Goal: Task Accomplishment & Management: Manage account settings

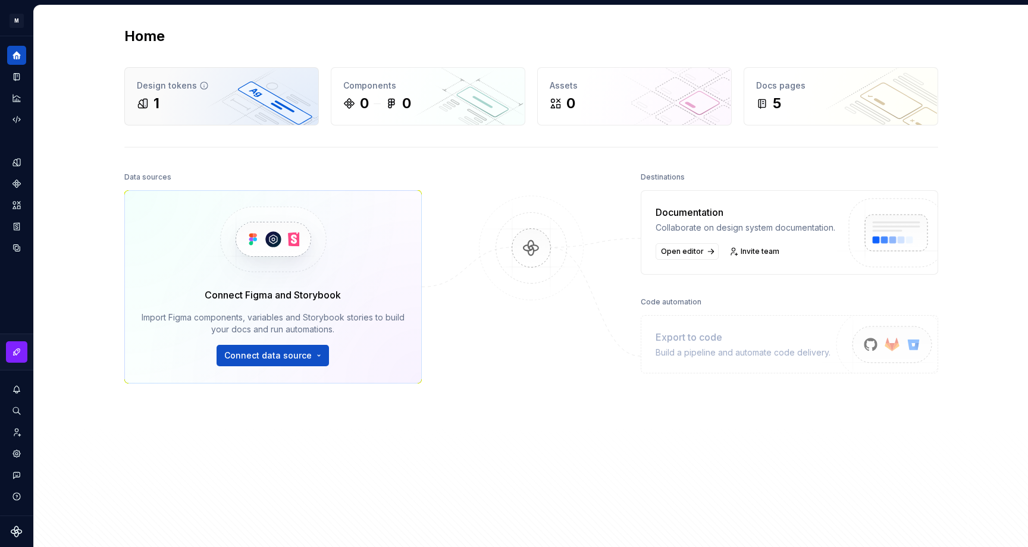
click at [244, 97] on div "1" at bounding box center [221, 103] width 169 height 19
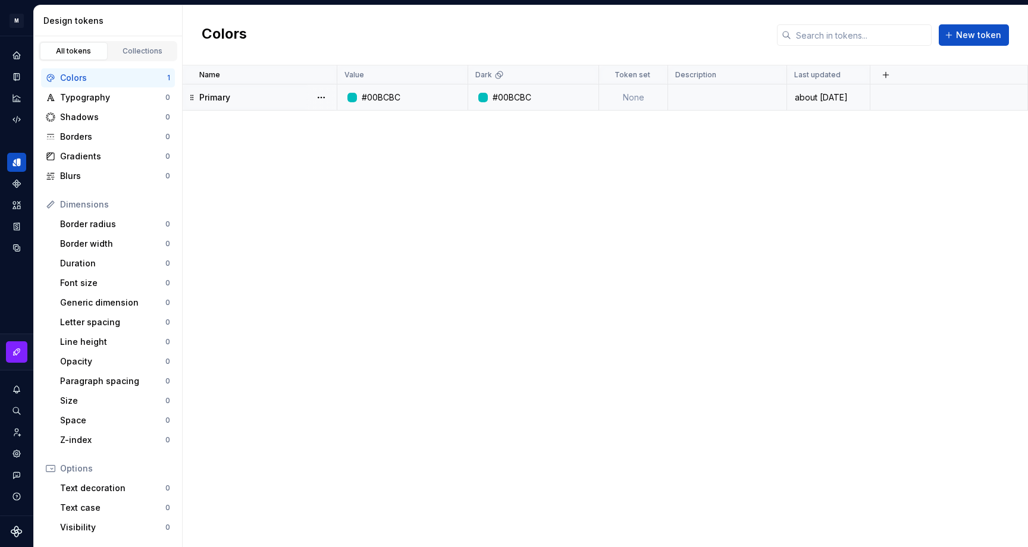
click at [238, 105] on td "Primary" at bounding box center [260, 97] width 155 height 26
click at [394, 99] on div "#00BCBC" at bounding box center [381, 98] width 39 height 12
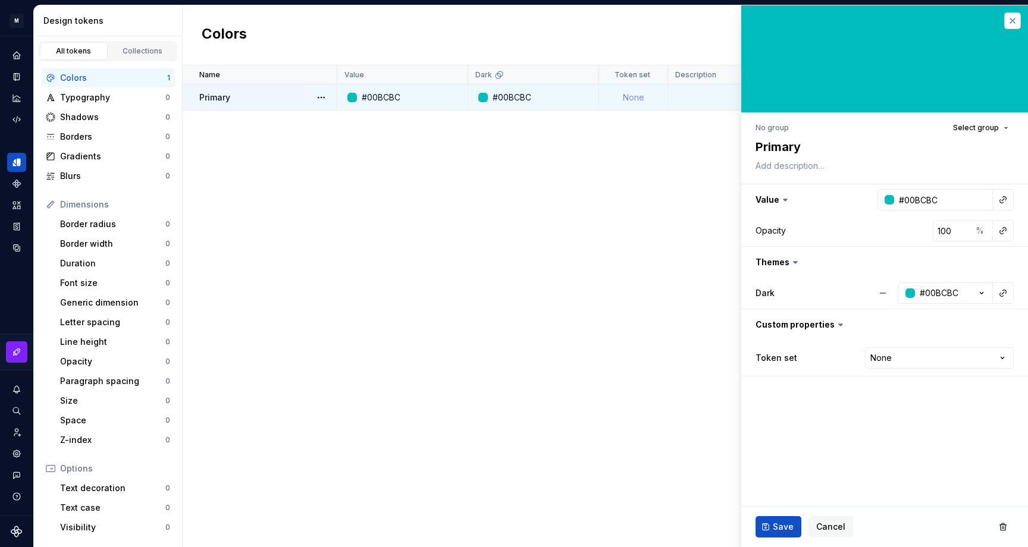
click at [1010, 20] on button "button" at bounding box center [1012, 20] width 17 height 17
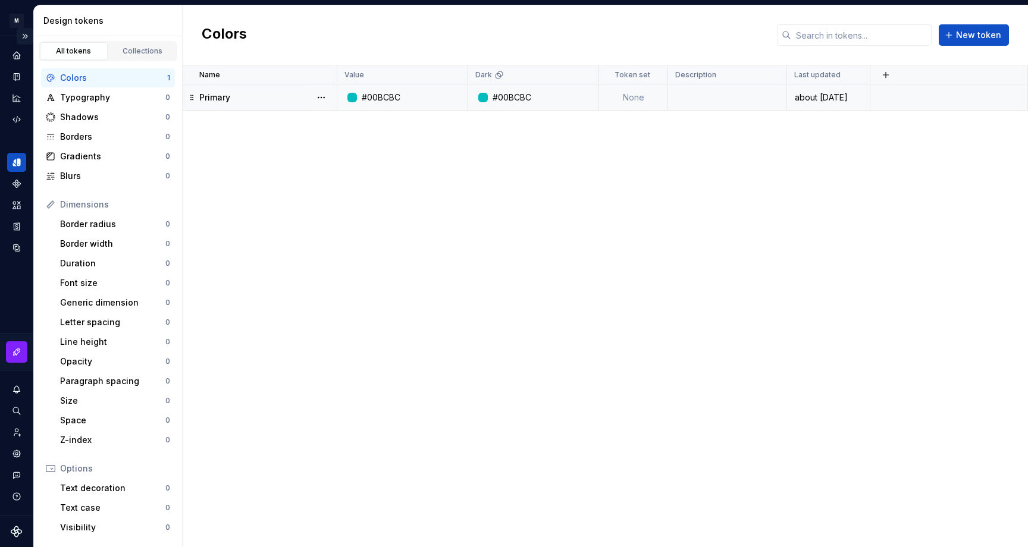
click at [23, 42] on button "Expand sidebar" at bounding box center [25, 36] width 17 height 17
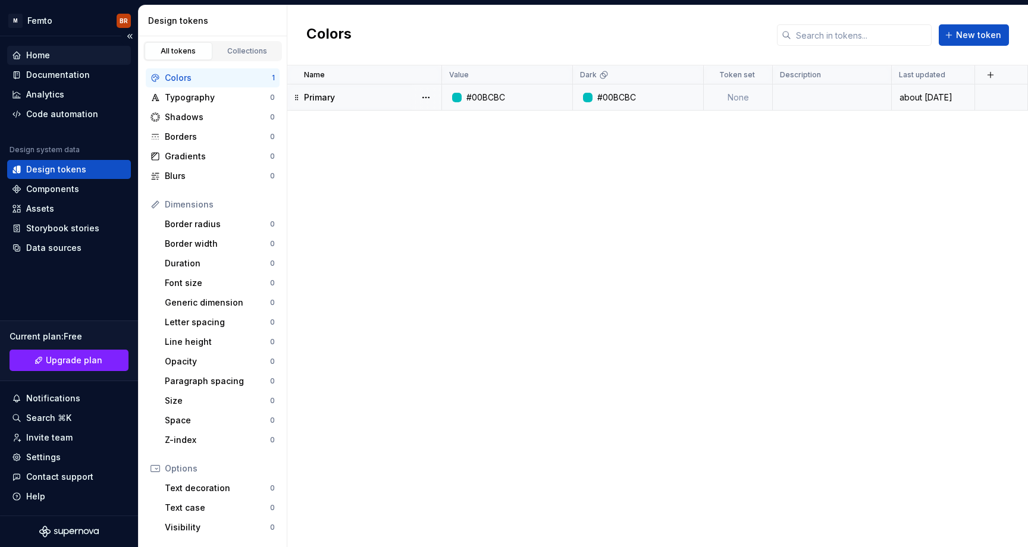
click at [30, 54] on div "Home" at bounding box center [38, 55] width 24 height 12
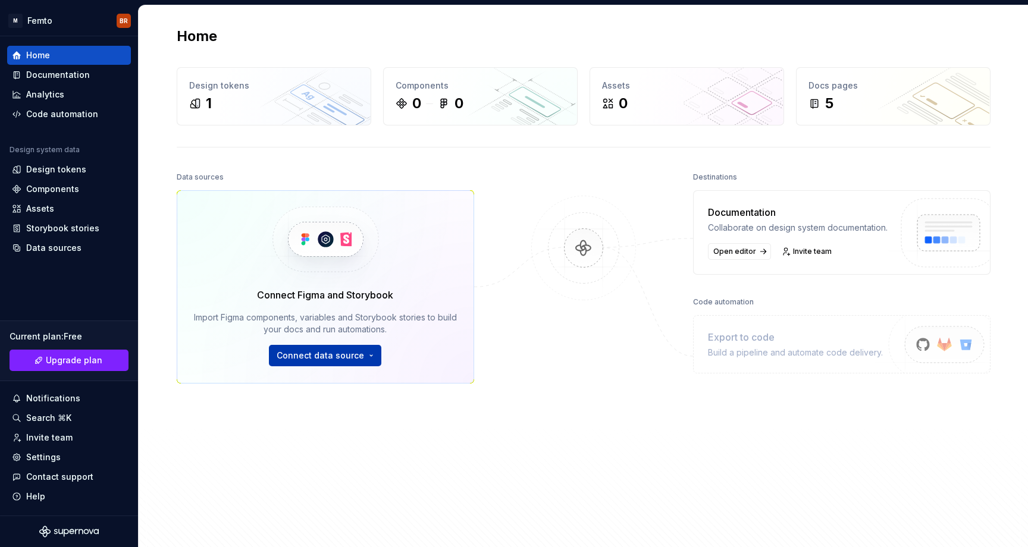
click at [368, 355] on html "M Femto BR Home Documentation Analytics Code automation Design system data Desi…" at bounding box center [514, 273] width 1028 height 547
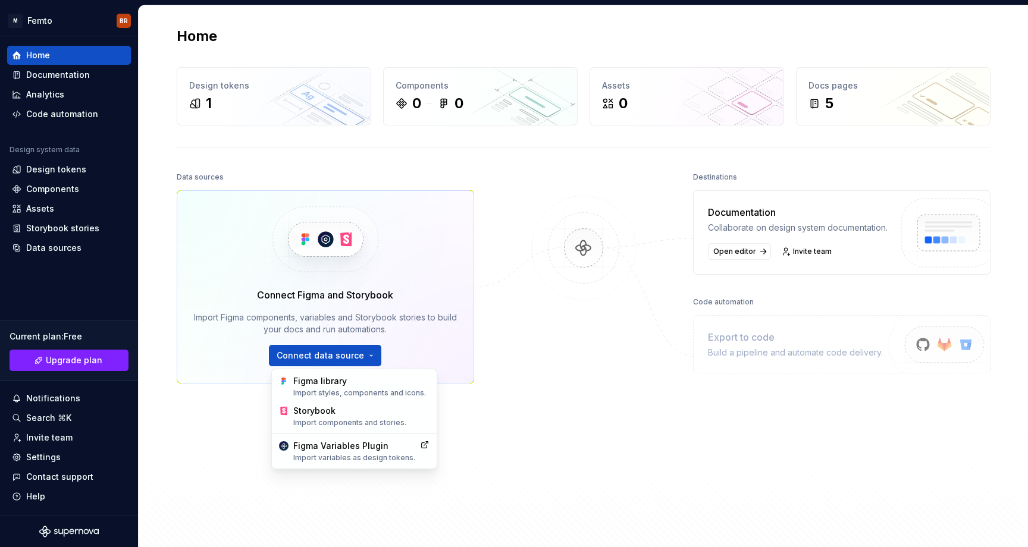
click at [507, 309] on html "M Femto BR Home Documentation Analytics Code automation Design system data Desi…" at bounding box center [514, 273] width 1028 height 547
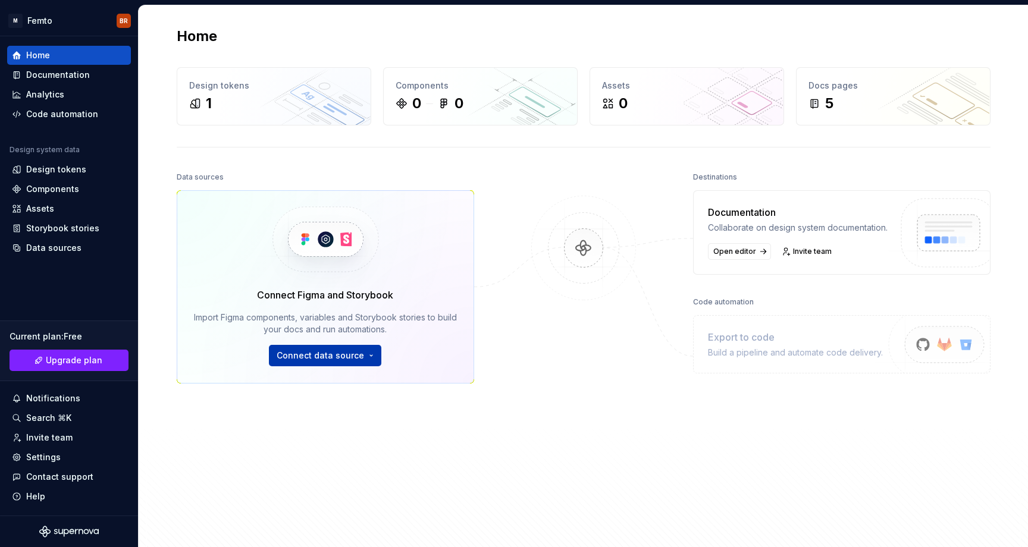
click at [355, 350] on html "M Femto BR Home Documentation Analytics Code automation Design system data Desi…" at bounding box center [514, 273] width 1028 height 547
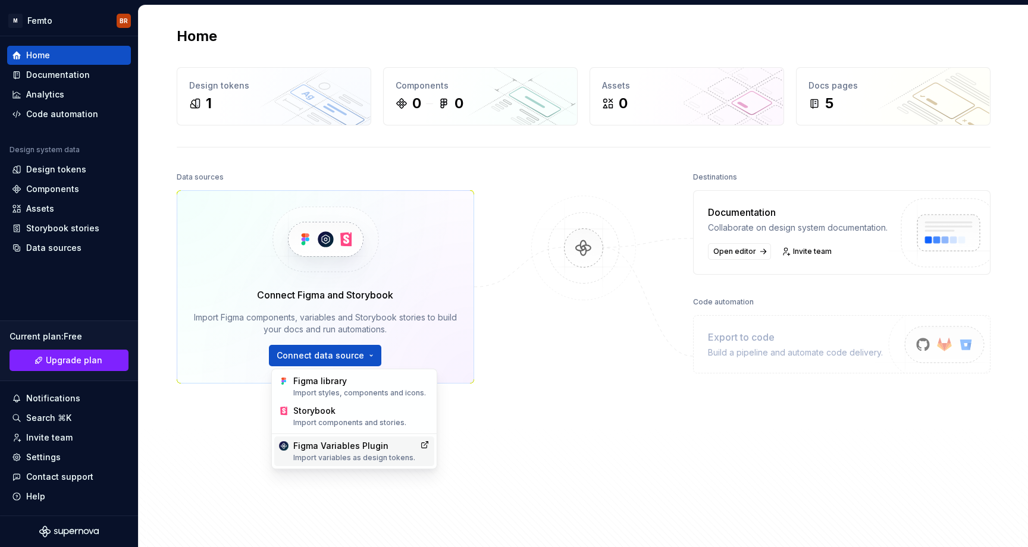
click at [354, 448] on div "Figma Variables Plugin Import variables as design tokens." at bounding box center [354, 451] width 122 height 23
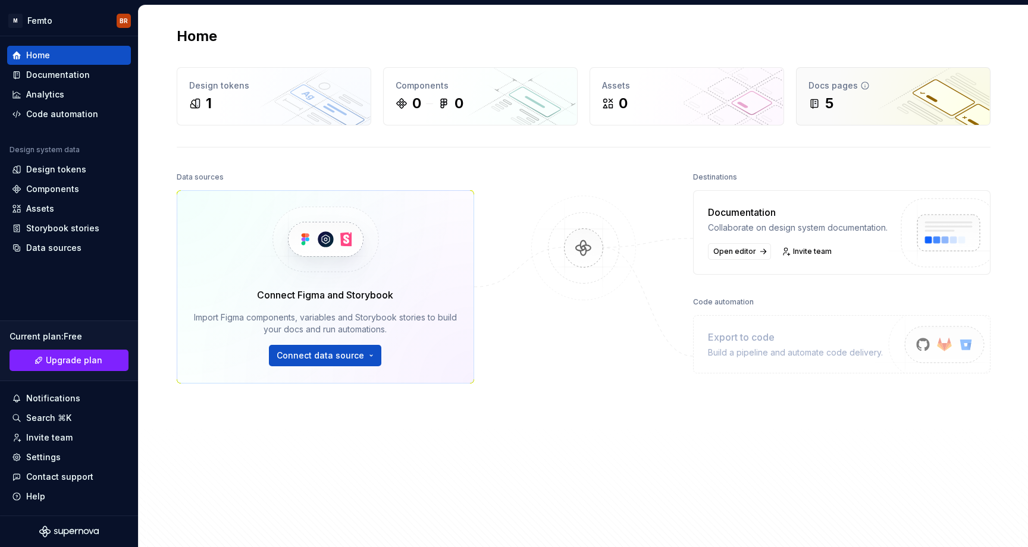
click at [843, 105] on div "5" at bounding box center [892, 103] width 169 height 19
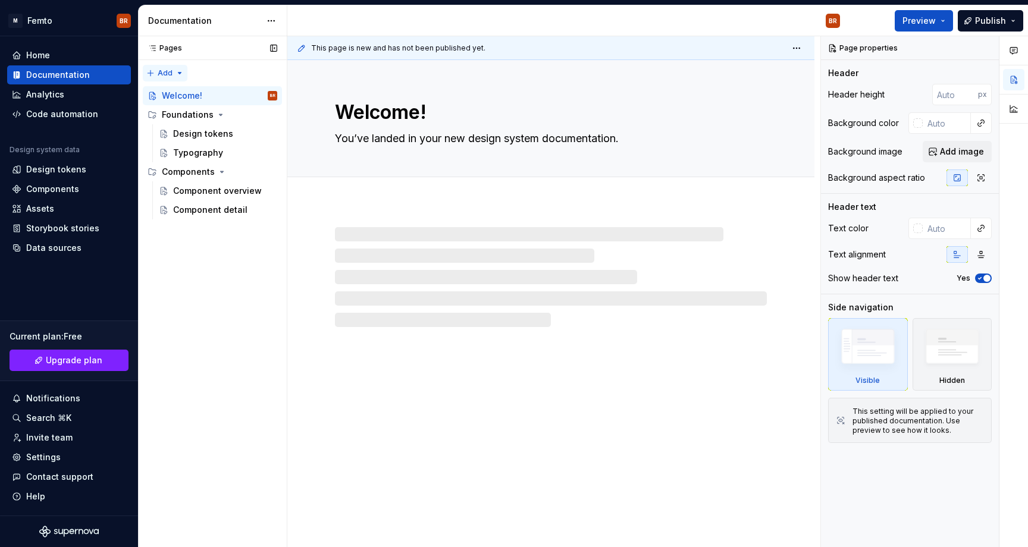
type textarea "*"
click at [88, 55] on div "Home" at bounding box center [69, 55] width 114 height 12
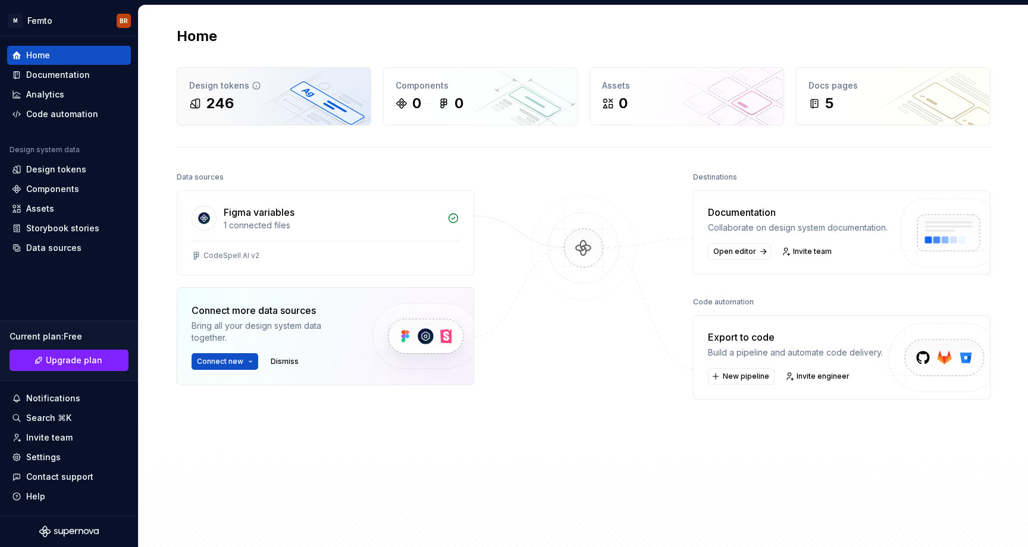
click at [237, 99] on div "246" at bounding box center [273, 103] width 169 height 19
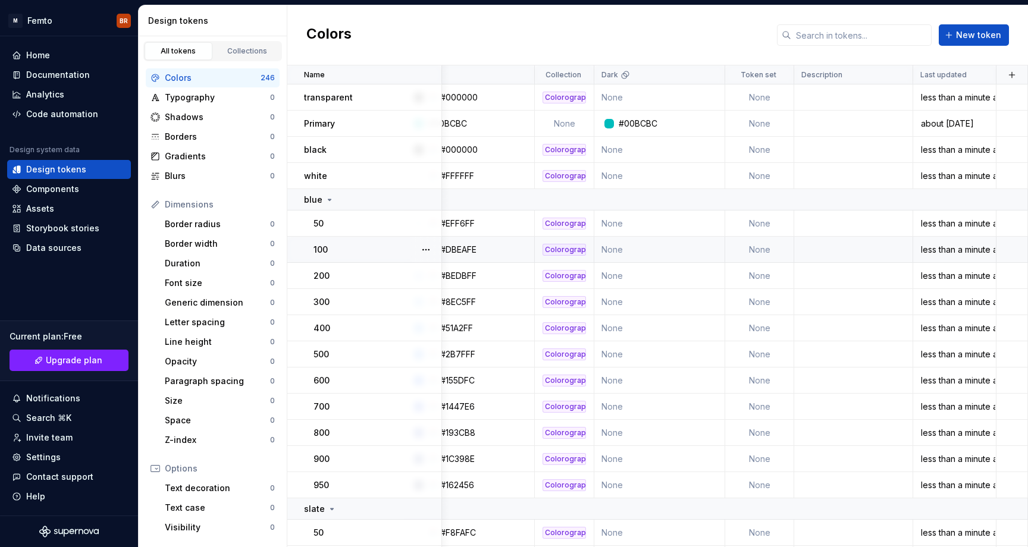
scroll to position [1, 0]
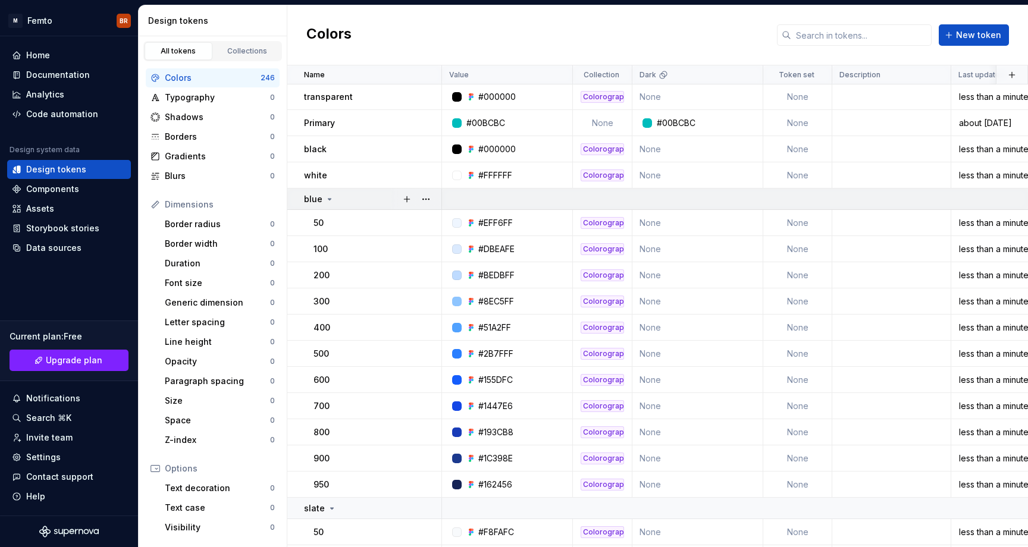
click at [310, 197] on p "blue" at bounding box center [313, 199] width 18 height 12
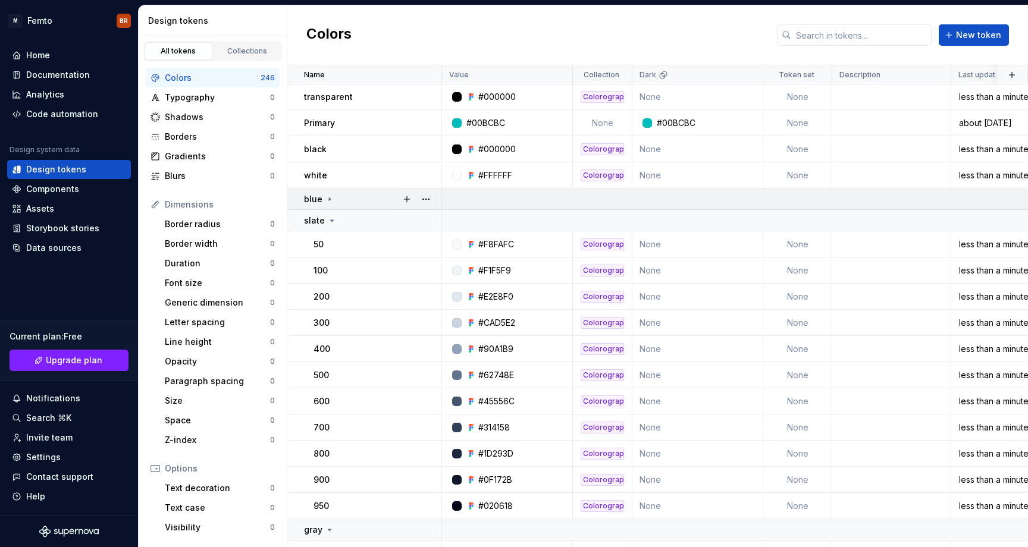
click at [310, 197] on p "blue" at bounding box center [313, 199] width 18 height 12
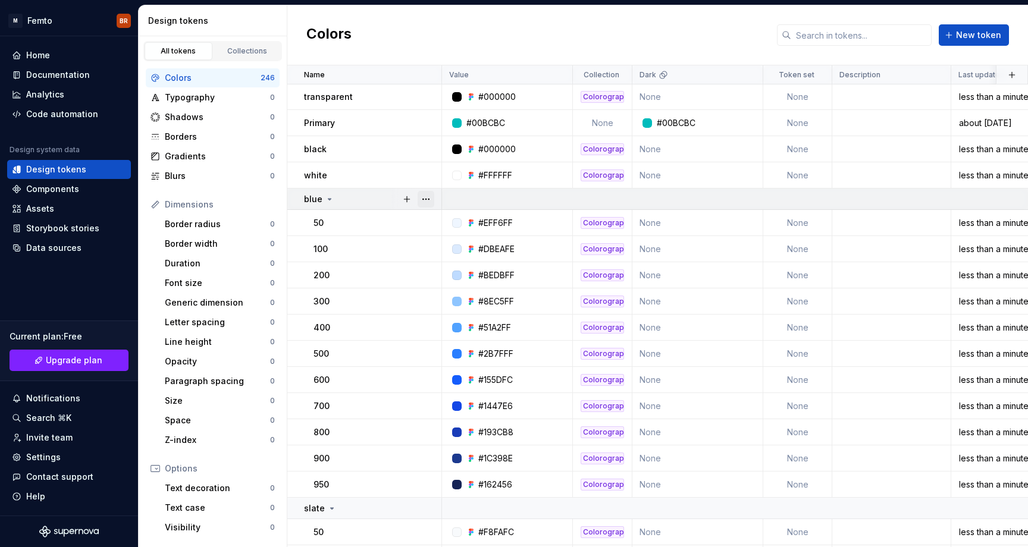
click at [428, 197] on button "button" at bounding box center [425, 199] width 17 height 17
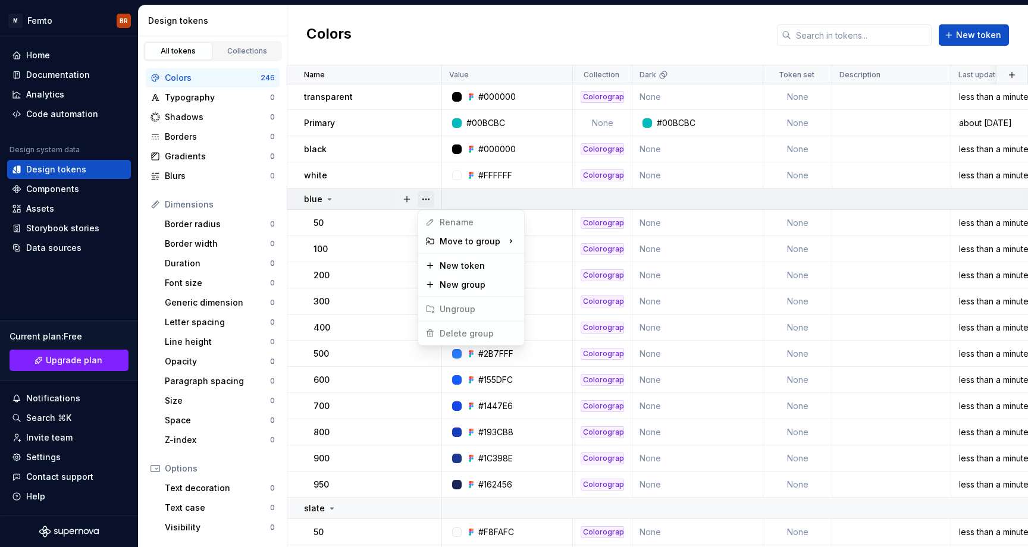
click at [428, 197] on button "button" at bounding box center [425, 199] width 17 height 17
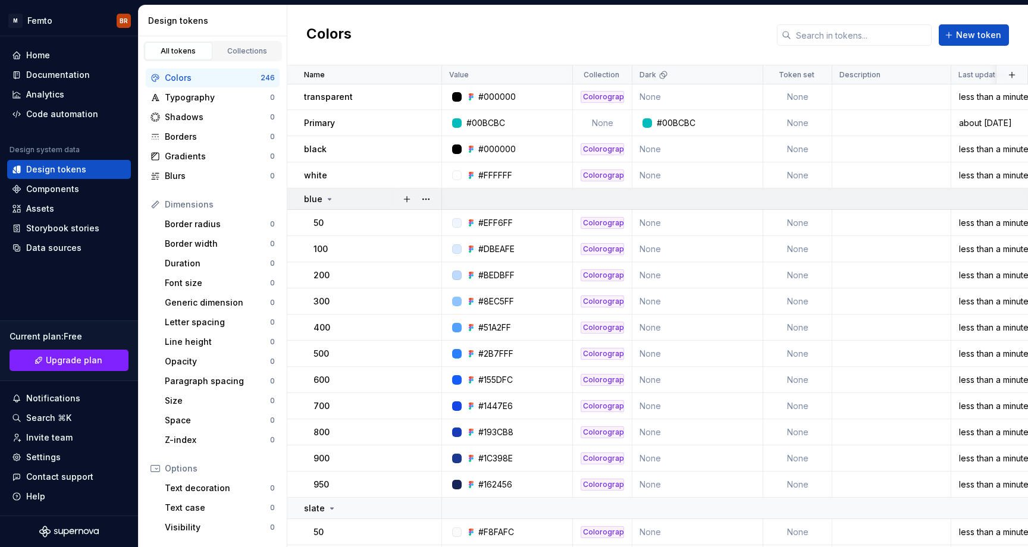
click at [315, 196] on p "blue" at bounding box center [313, 199] width 18 height 12
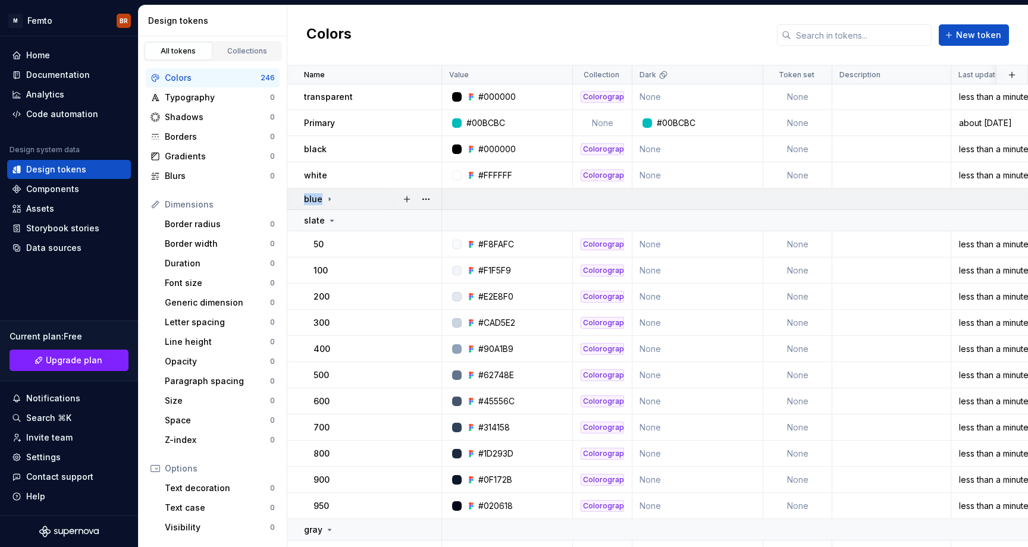
click at [315, 196] on p "blue" at bounding box center [313, 199] width 18 height 12
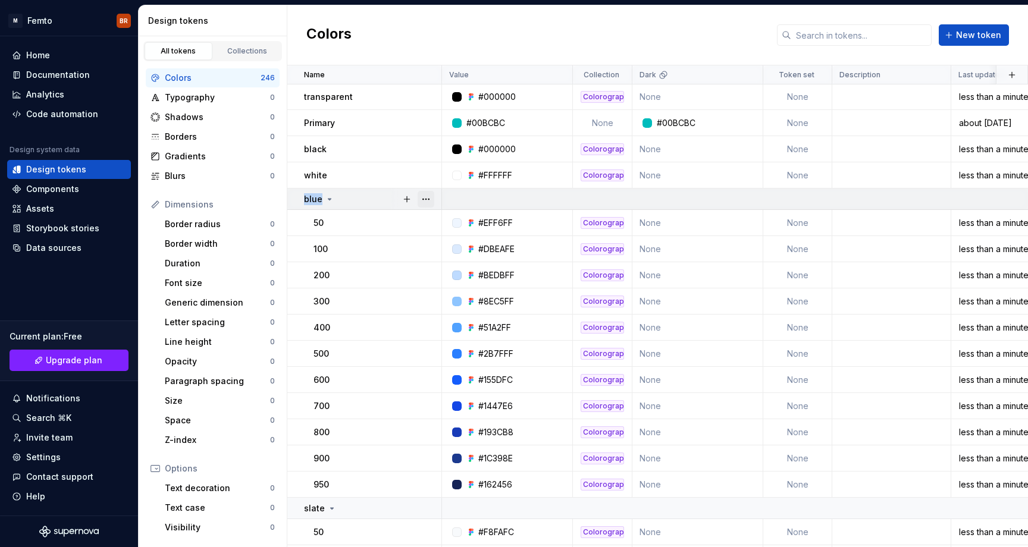
click at [425, 206] on button "button" at bounding box center [425, 199] width 17 height 17
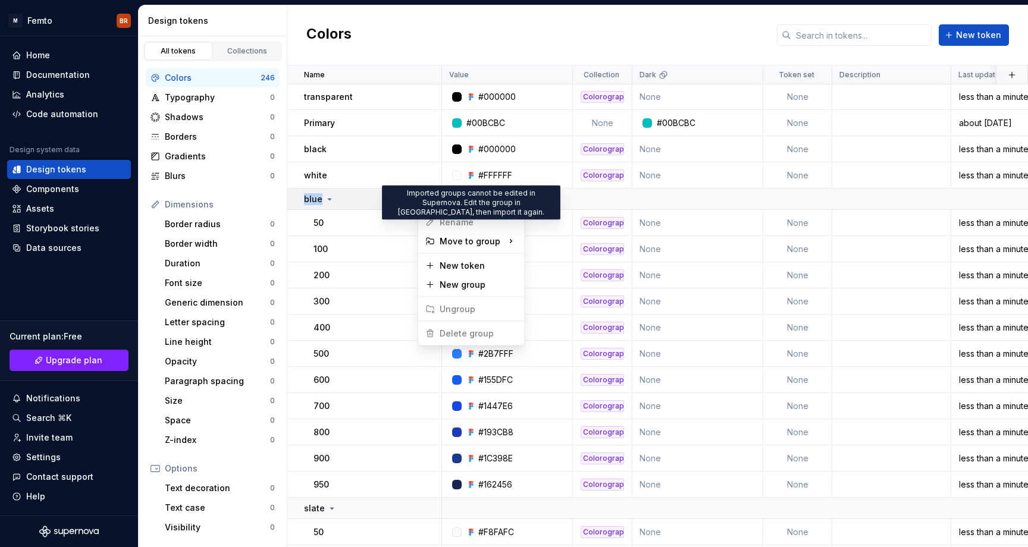
click at [447, 221] on span "Rename" at bounding box center [470, 222] width 101 height 19
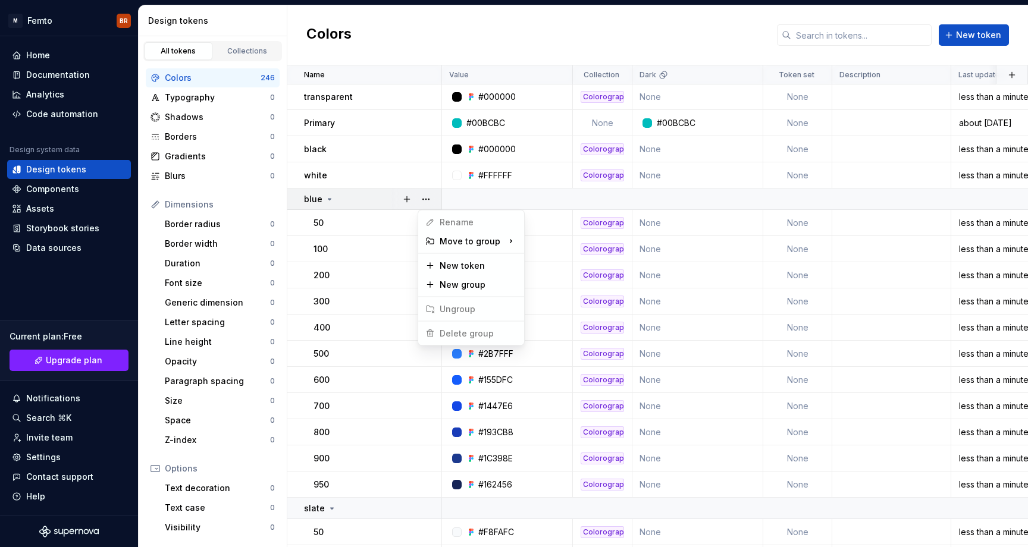
click at [448, 219] on span "Rename" at bounding box center [470, 222] width 101 height 19
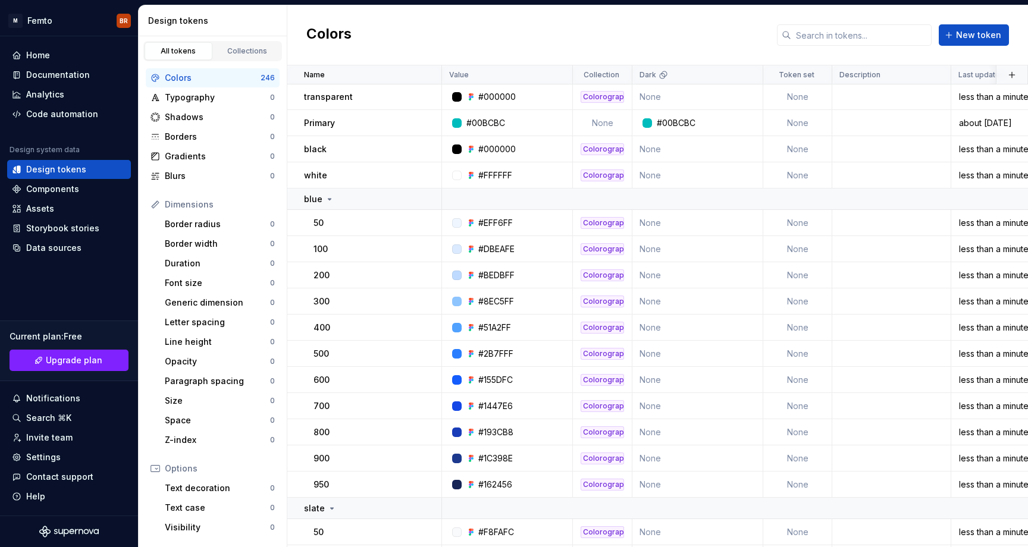
click at [436, 503] on html "M Femto BR Home Documentation Analytics Code automation Design system data Desi…" at bounding box center [514, 273] width 1028 height 547
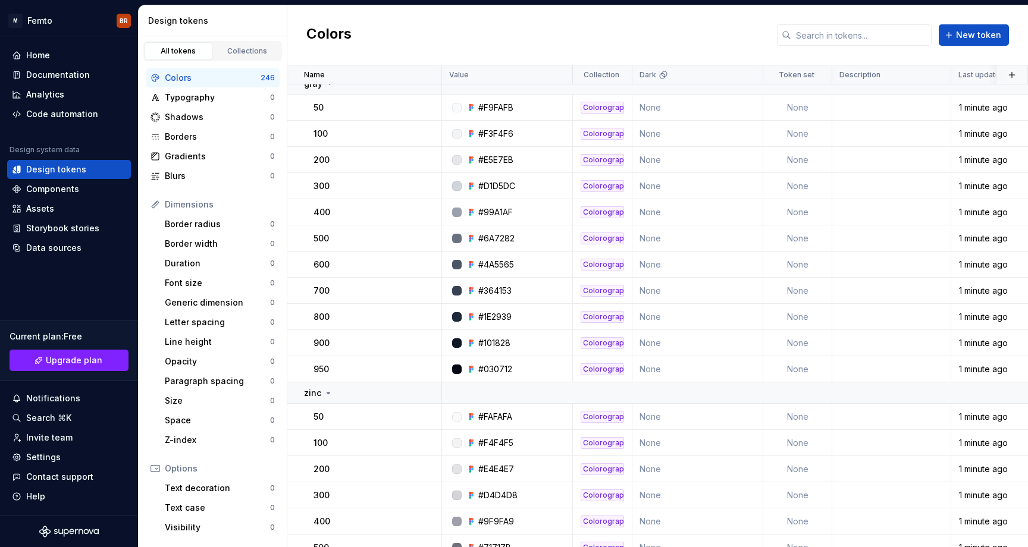
scroll to position [739, 0]
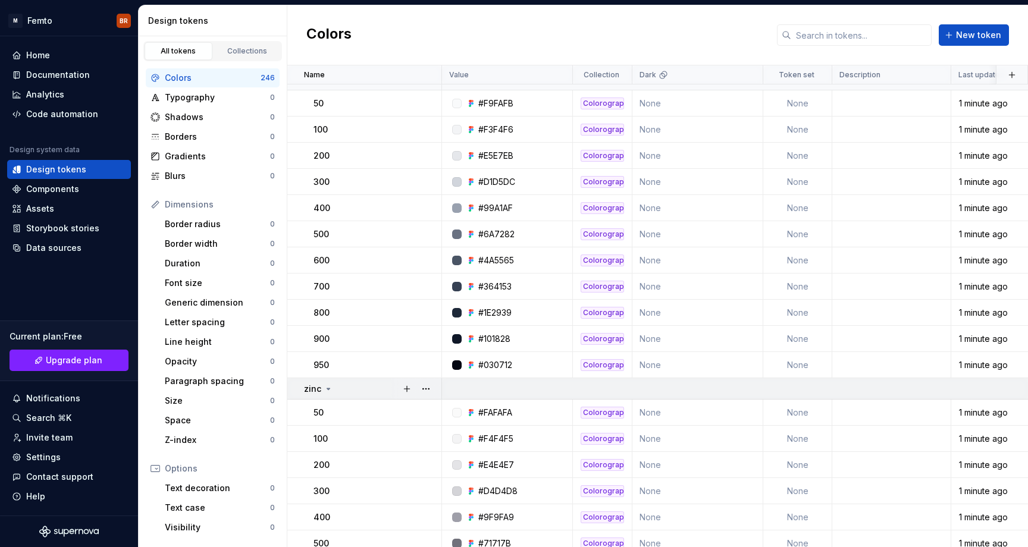
drag, startPoint x: 292, startPoint y: 393, endPoint x: 307, endPoint y: 392, distance: 14.9
click at [306, 391] on td "zinc" at bounding box center [364, 388] width 155 height 21
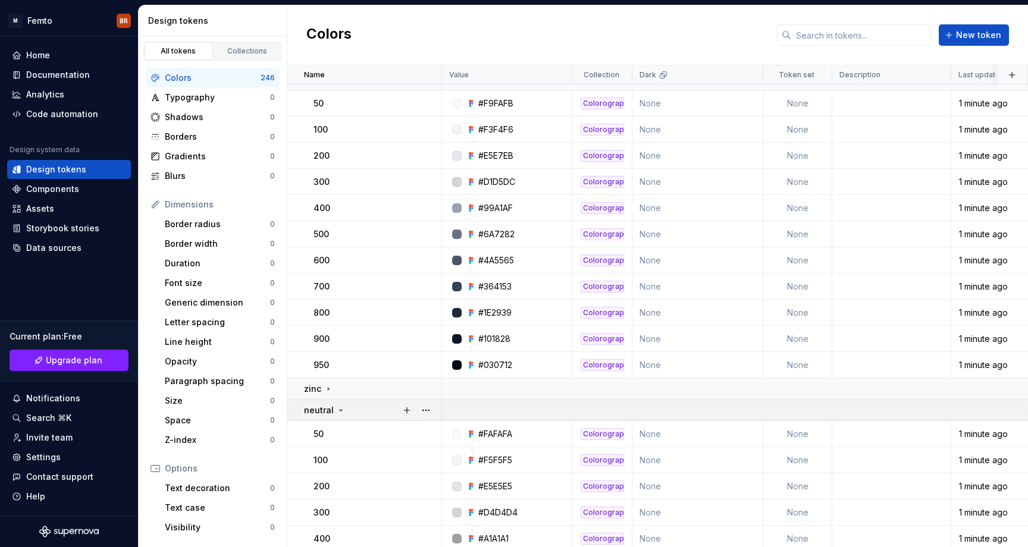
click at [333, 412] on div "neutral" at bounding box center [325, 410] width 42 height 12
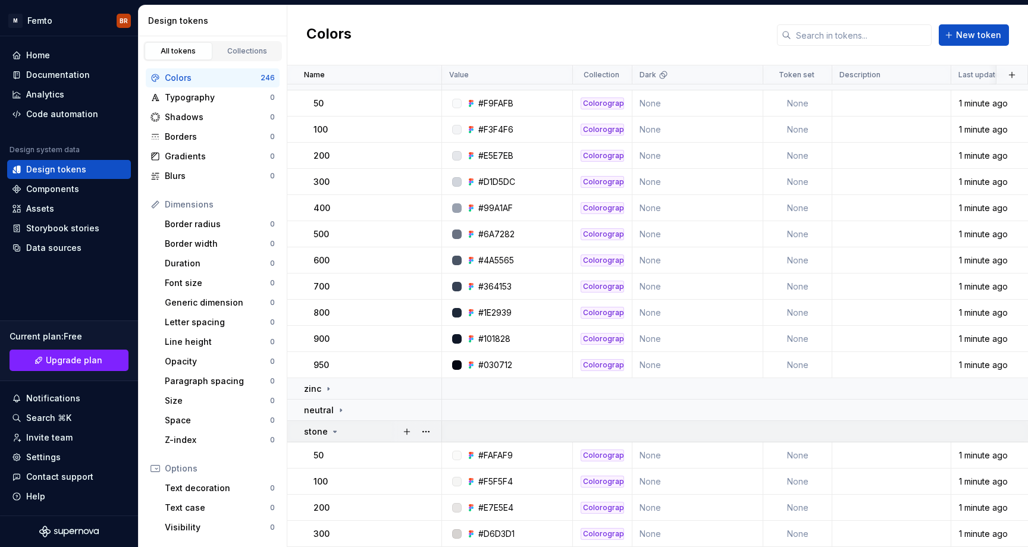
click at [327, 432] on div "stone" at bounding box center [322, 432] width 36 height 12
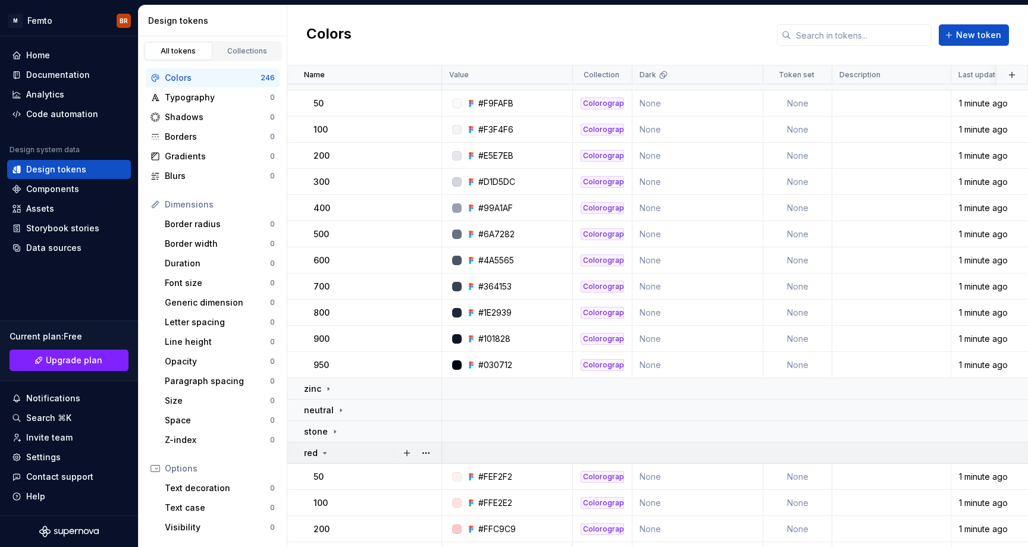
click at [329, 454] on div "red" at bounding box center [372, 453] width 137 height 12
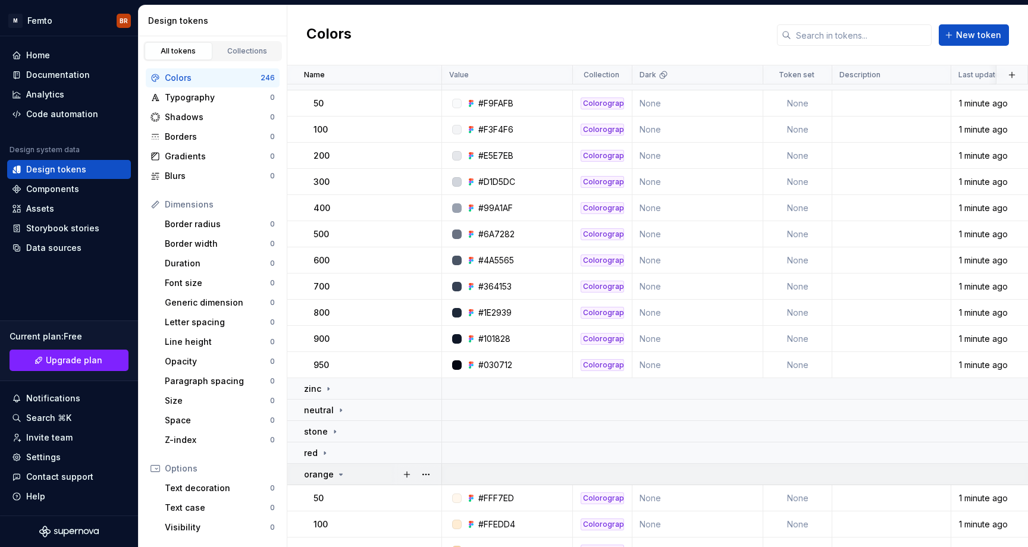
click at [327, 472] on p "orange" at bounding box center [319, 475] width 30 height 12
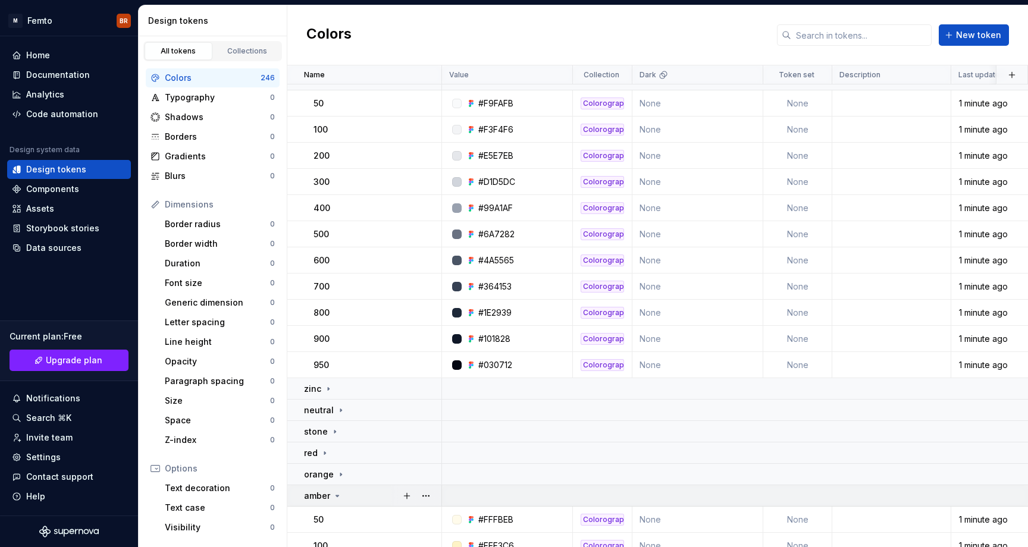
click at [327, 494] on p "amber" at bounding box center [317, 496] width 26 height 12
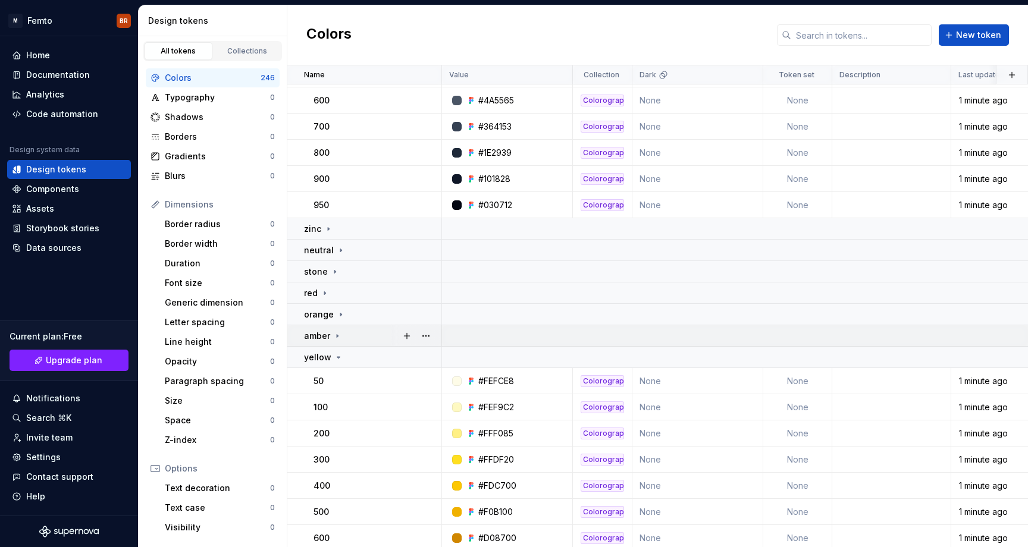
scroll to position [918, 0]
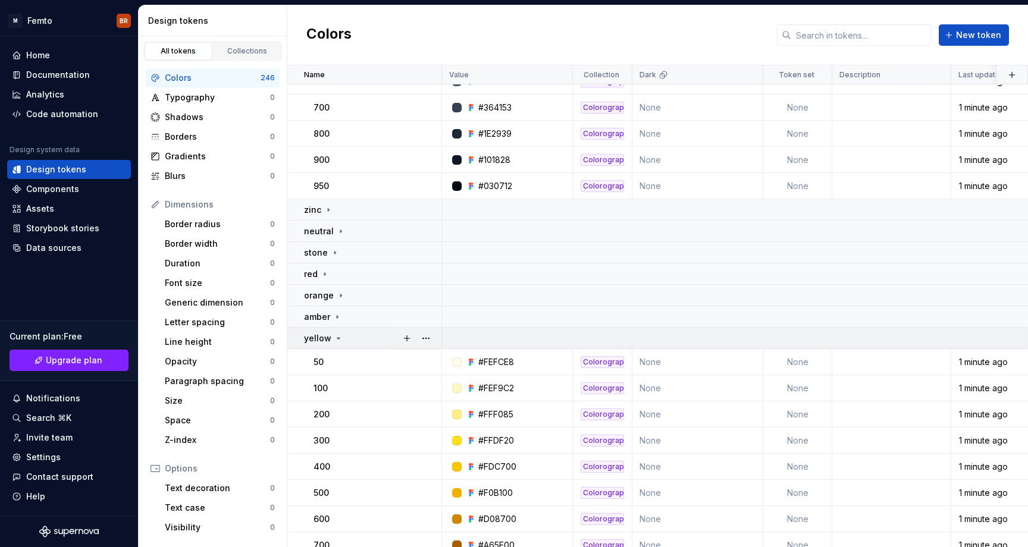
click at [331, 344] on td "yellow" at bounding box center [364, 338] width 155 height 21
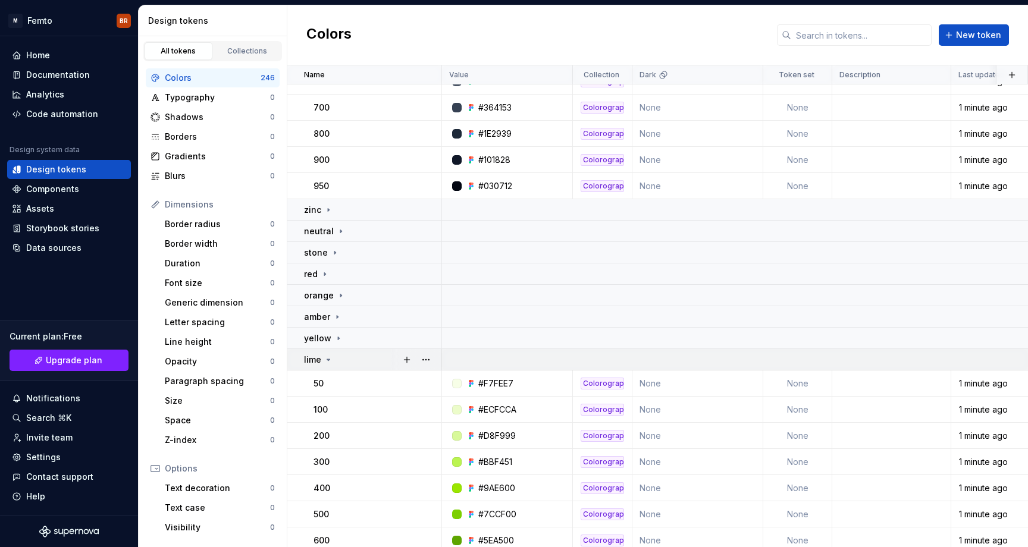
click at [330, 361] on icon at bounding box center [328, 360] width 10 height 10
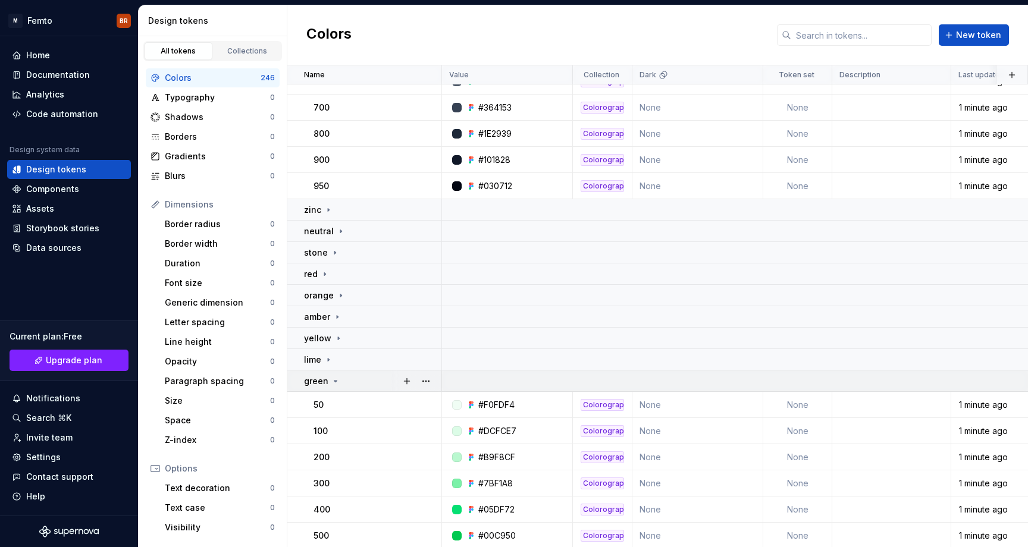
click at [332, 383] on icon at bounding box center [336, 381] width 10 height 10
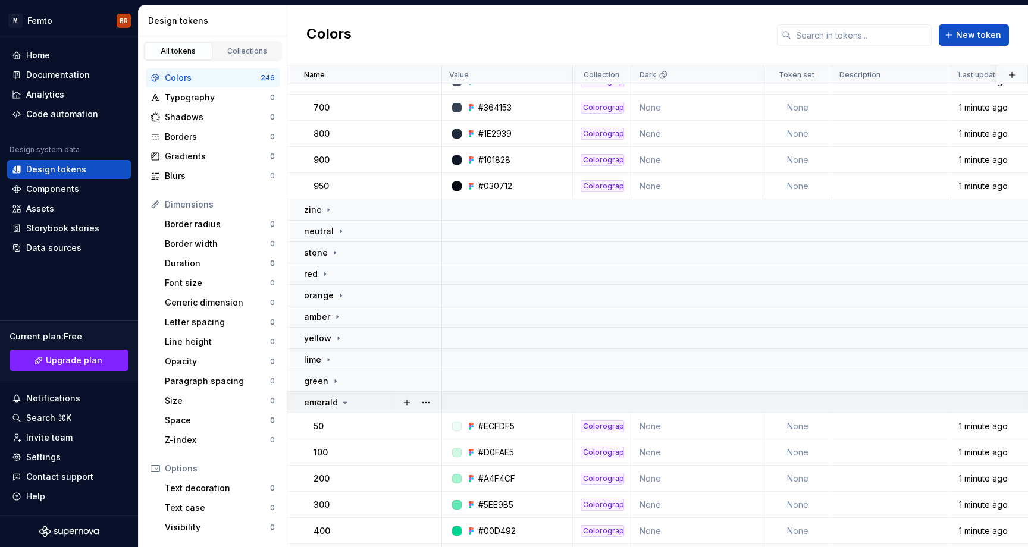
click at [334, 404] on p "emerald" at bounding box center [321, 403] width 34 height 12
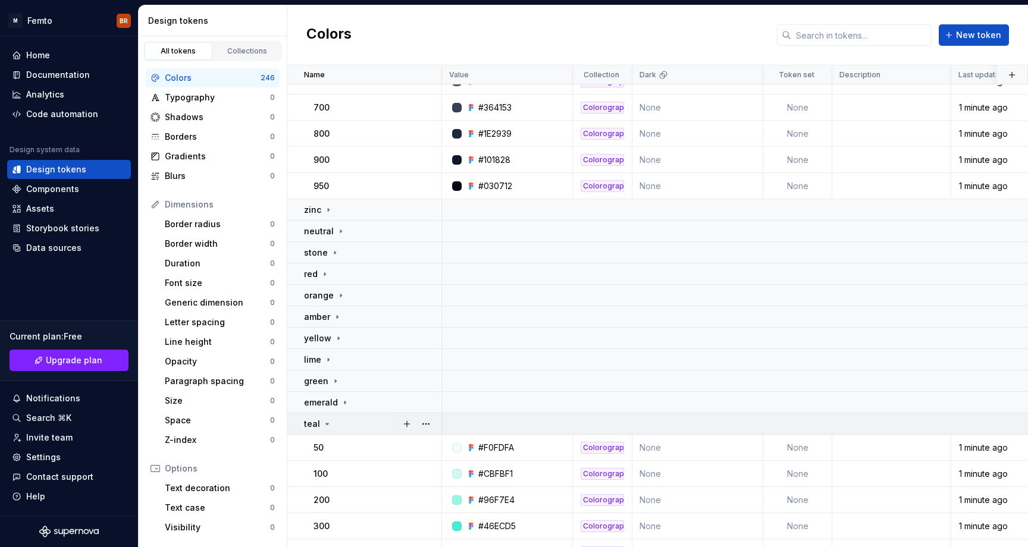
click at [334, 427] on div "teal" at bounding box center [372, 424] width 137 height 12
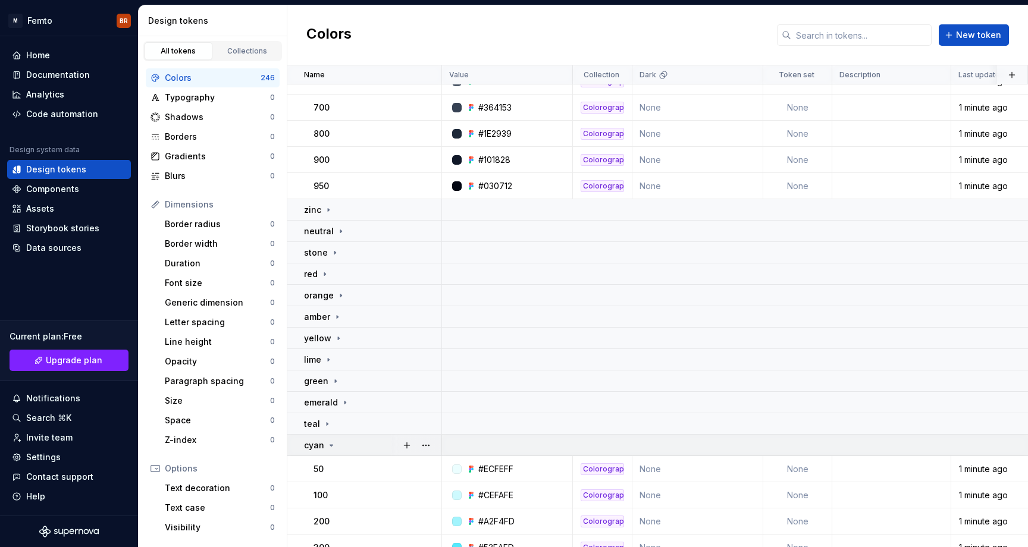
click at [334, 445] on icon at bounding box center [331, 446] width 10 height 10
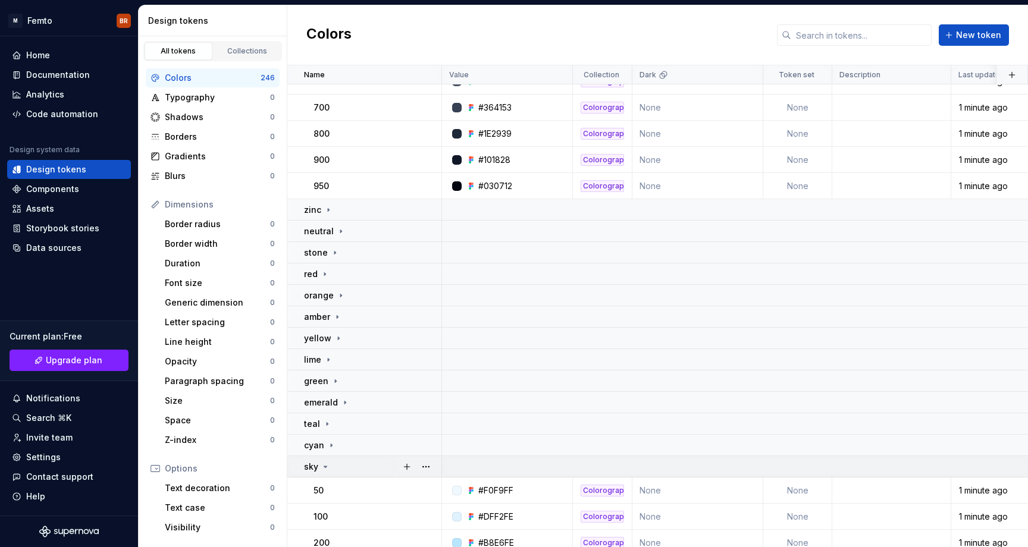
click at [334, 467] on div "sky" at bounding box center [372, 467] width 137 height 12
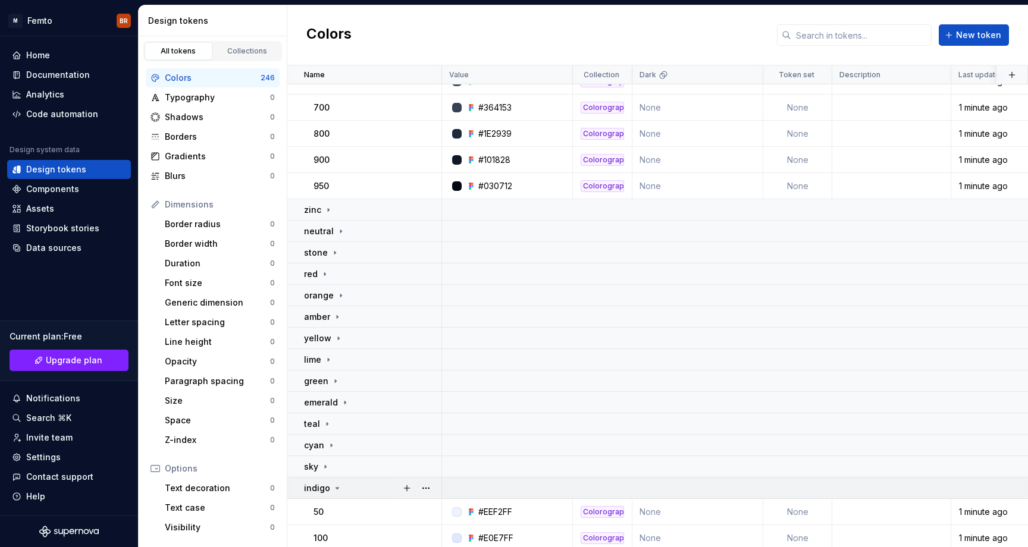
click at [337, 482] on div "indigo" at bounding box center [323, 488] width 38 height 12
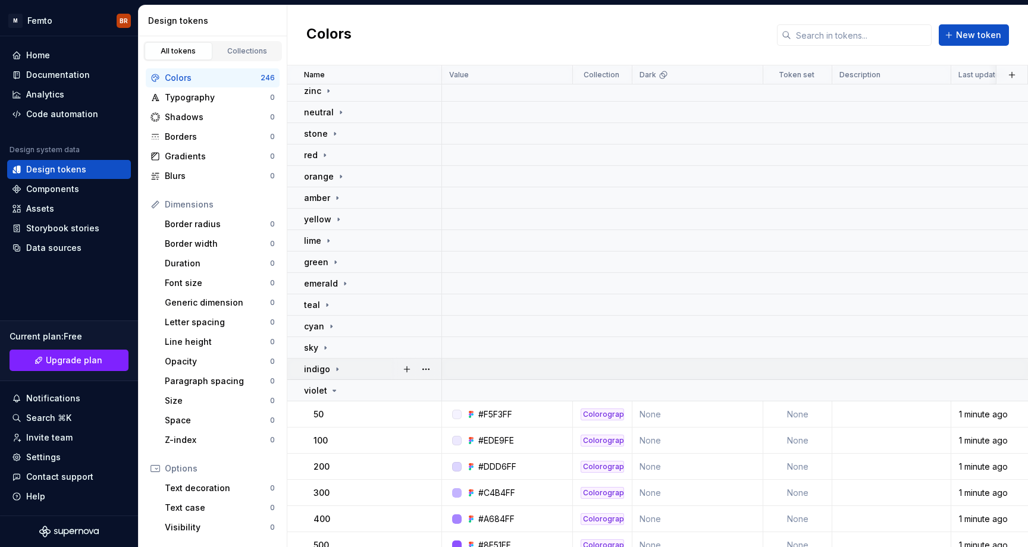
scroll to position [1053, 0]
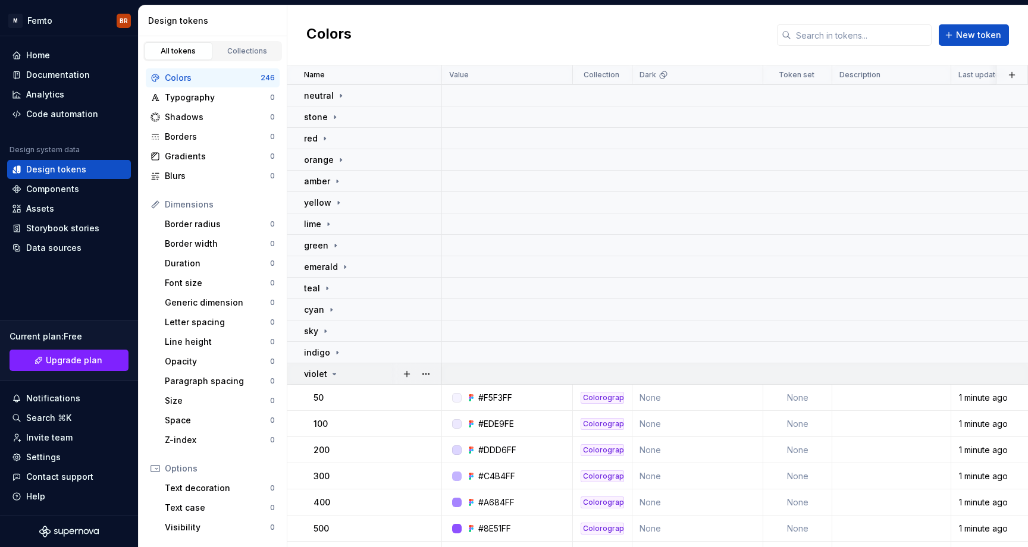
click at [343, 369] on div "violet" at bounding box center [372, 374] width 137 height 12
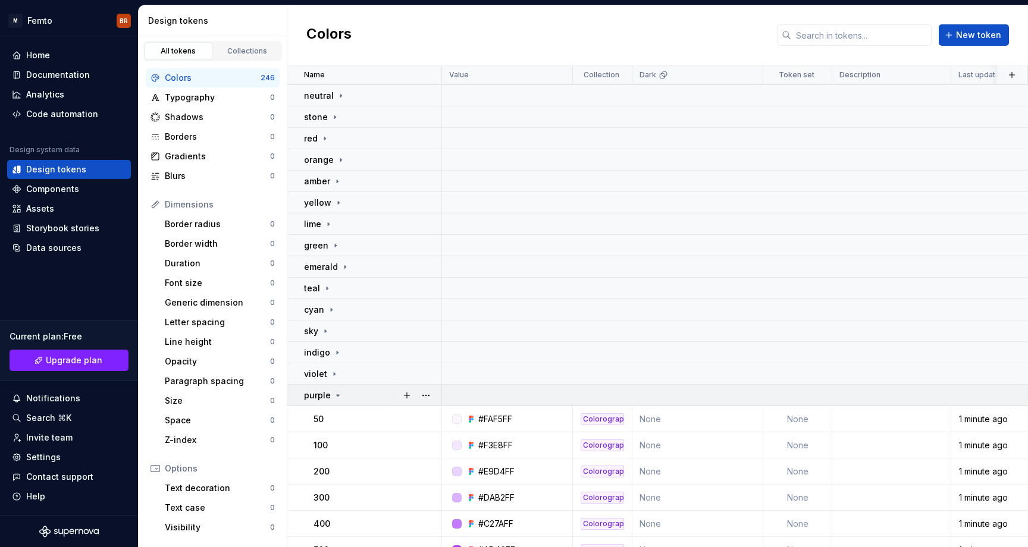
click at [345, 394] on div "purple" at bounding box center [372, 396] width 137 height 12
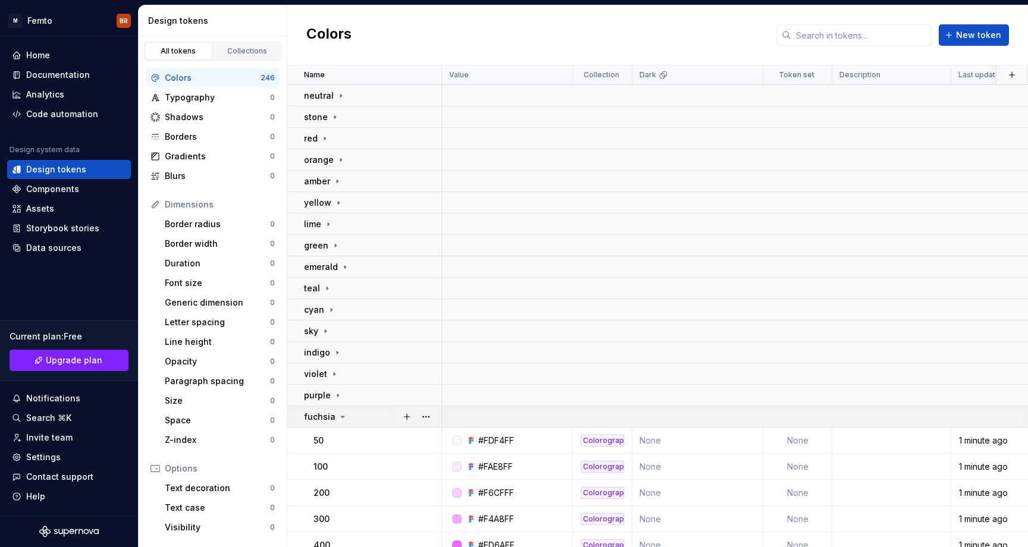
click at [345, 419] on div "fuchsia" at bounding box center [372, 417] width 137 height 12
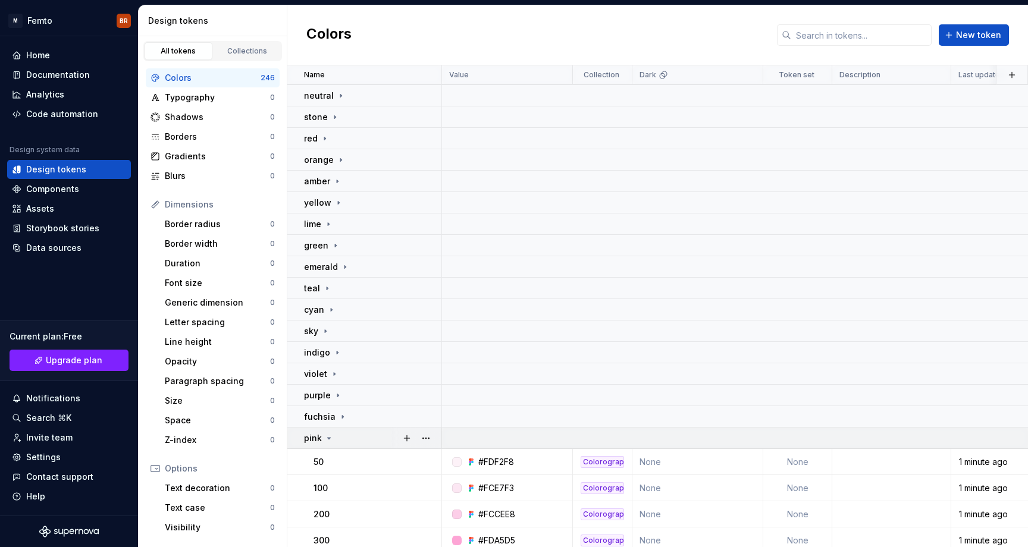
click at [345, 444] on td "pink" at bounding box center [364, 438] width 155 height 21
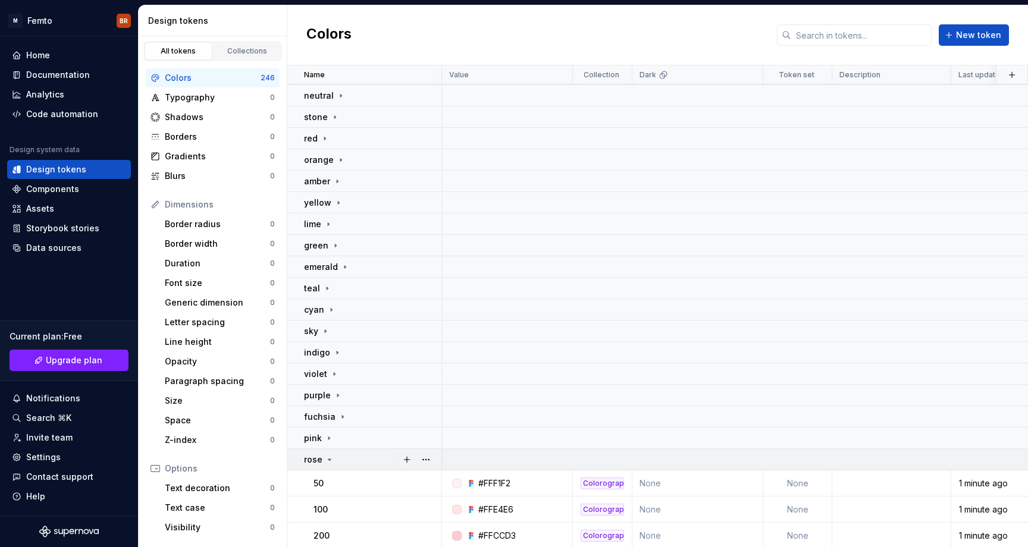
click at [345, 454] on div "rose" at bounding box center [372, 460] width 137 height 12
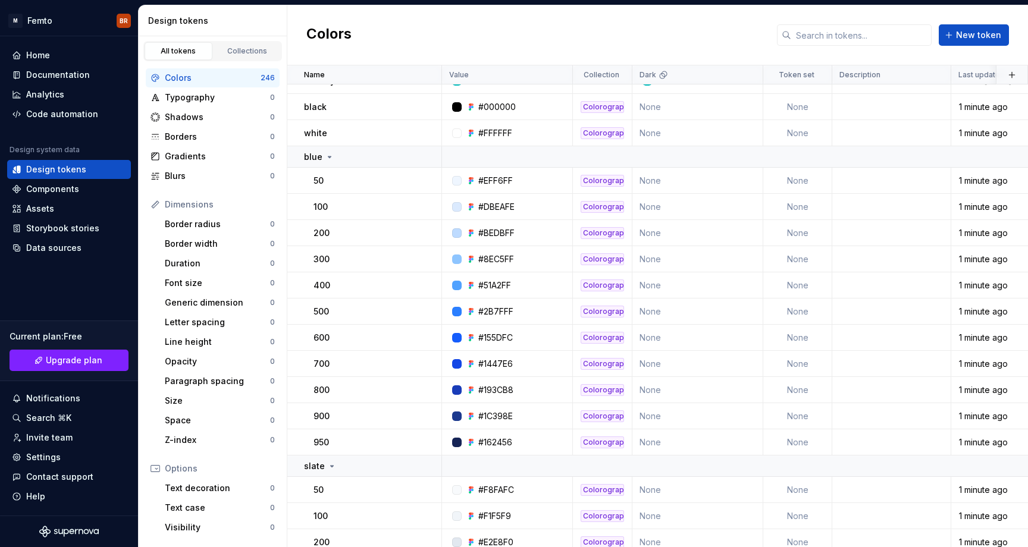
scroll to position [0, 0]
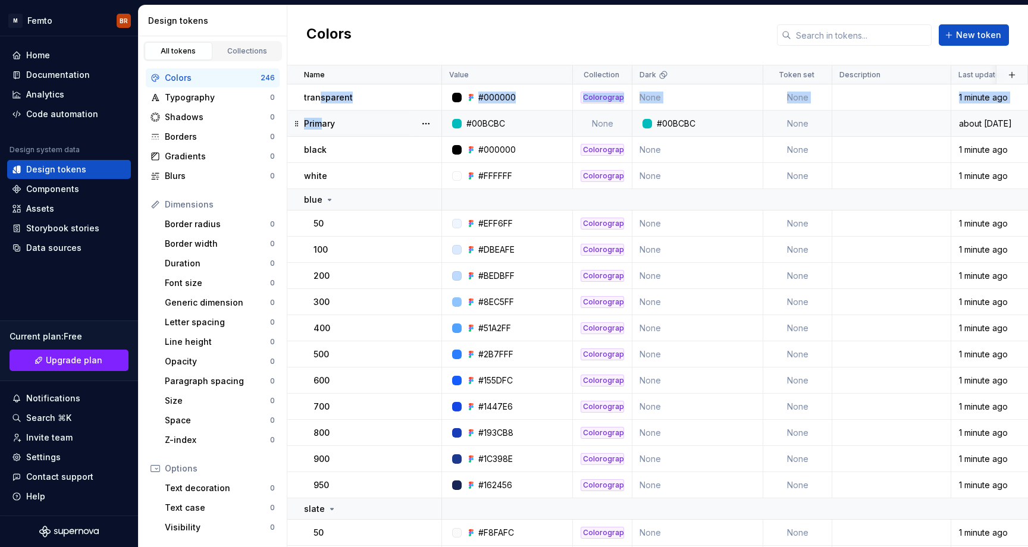
drag, startPoint x: 318, startPoint y: 98, endPoint x: 319, endPoint y: 123, distance: 25.0
click at [328, 200] on icon at bounding box center [329, 199] width 3 height 1
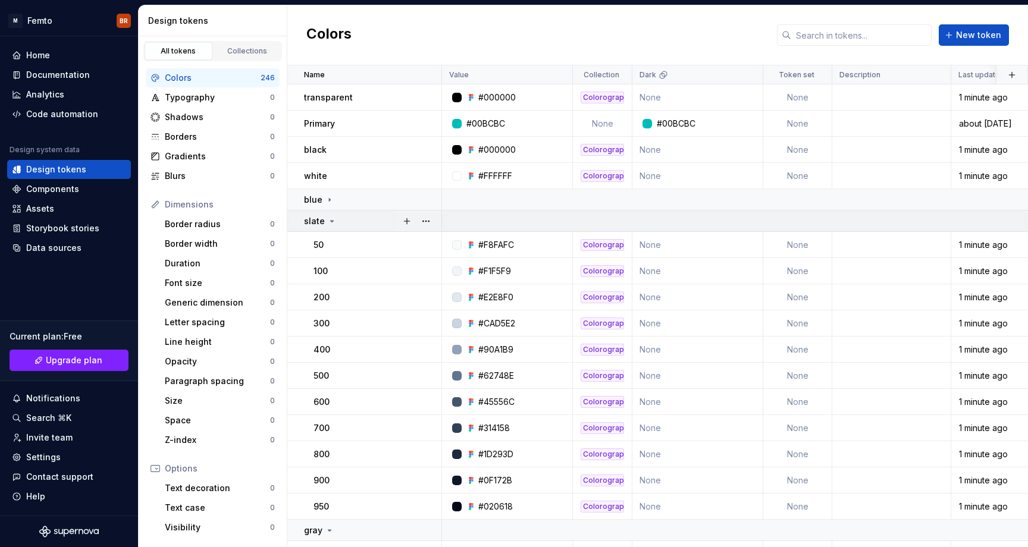
click at [334, 224] on icon at bounding box center [332, 221] width 10 height 10
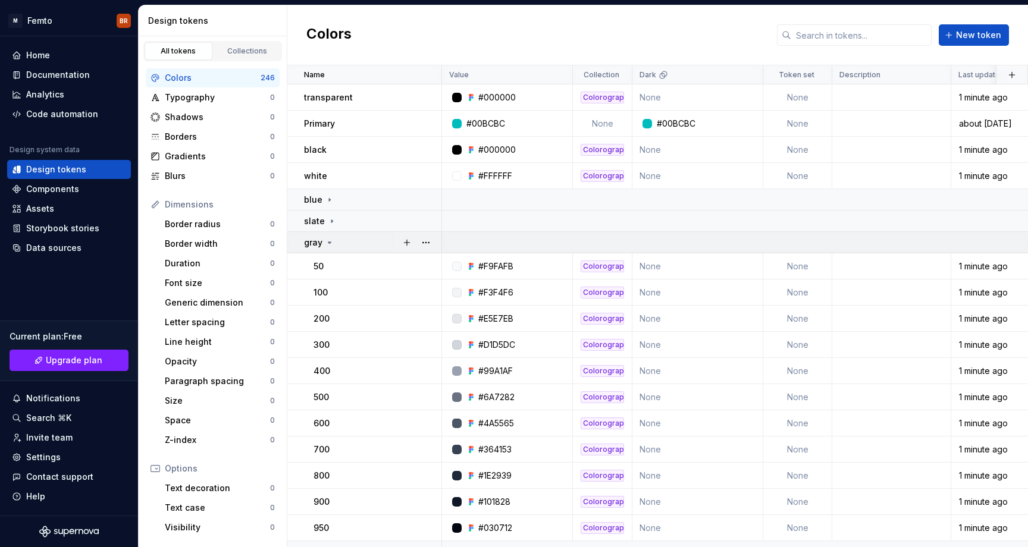
click at [331, 241] on icon at bounding box center [330, 243] width 10 height 10
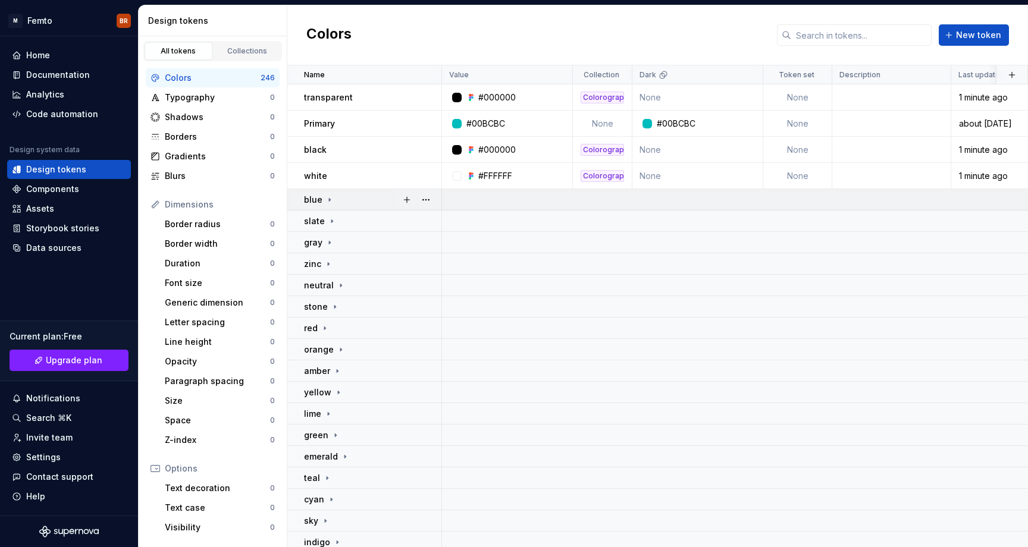
click at [292, 197] on td "blue" at bounding box center [364, 199] width 155 height 21
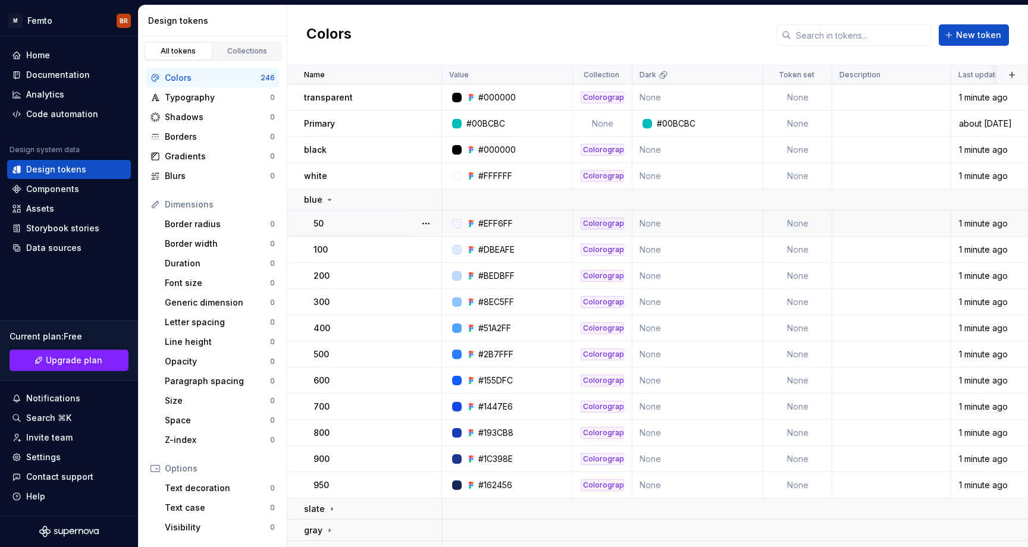
click at [299, 229] on td "50" at bounding box center [364, 224] width 155 height 26
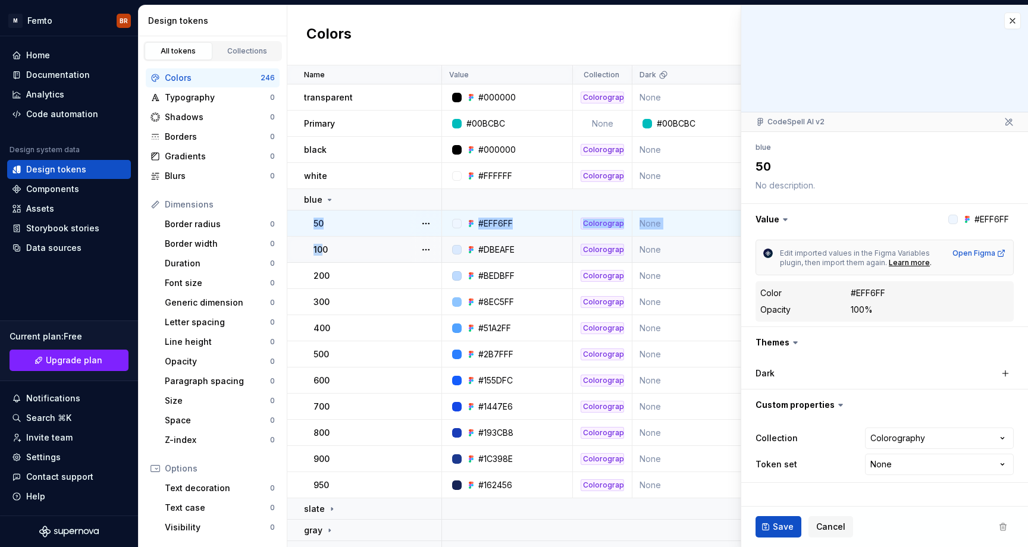
drag, startPoint x: 301, startPoint y: 219, endPoint x: 322, endPoint y: 244, distance: 32.5
click at [375, 194] on div "blue" at bounding box center [372, 200] width 137 height 12
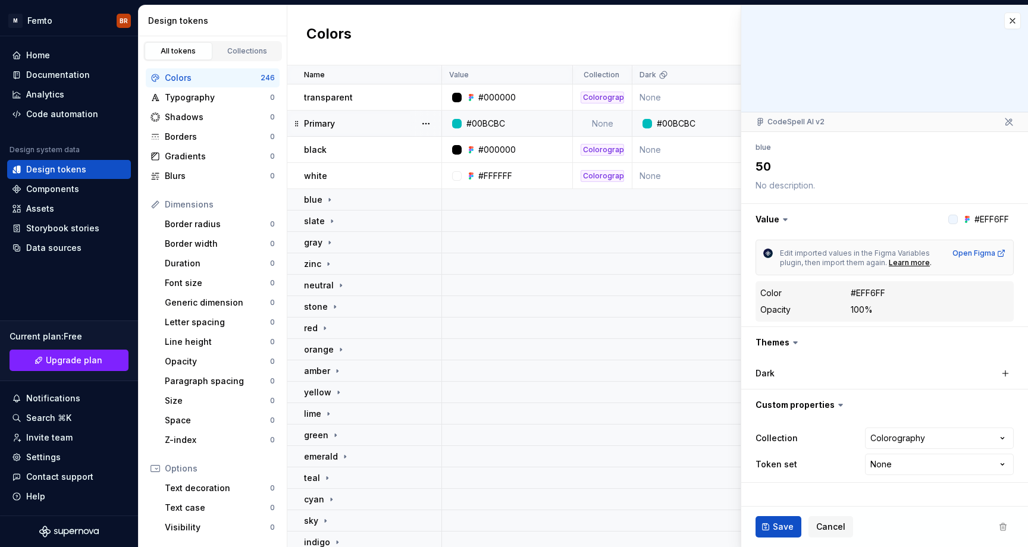
click at [343, 121] on div "Primary" at bounding box center [372, 124] width 137 height 12
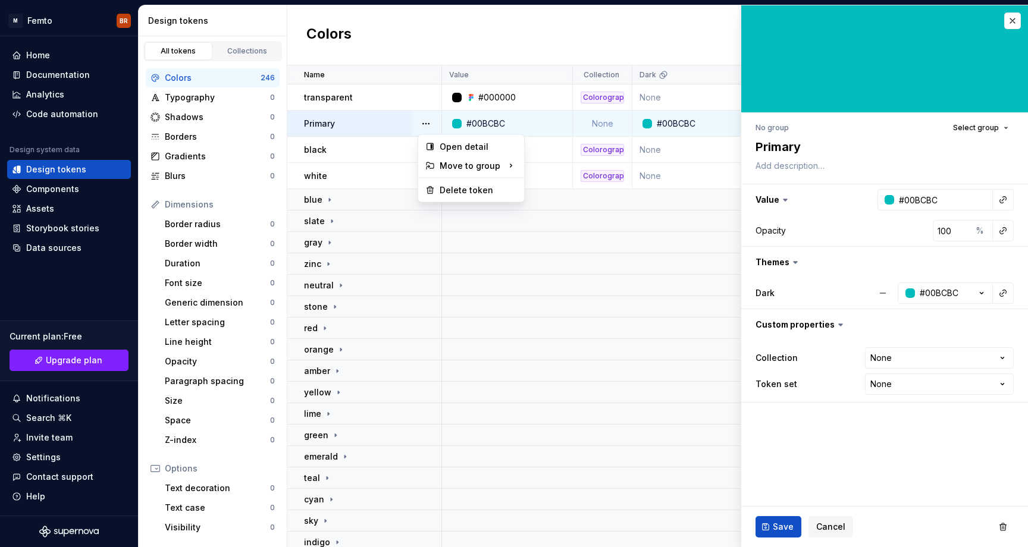
click at [424, 125] on button "button" at bounding box center [425, 123] width 17 height 17
click at [432, 190] on icon at bounding box center [430, 191] width 10 height 10
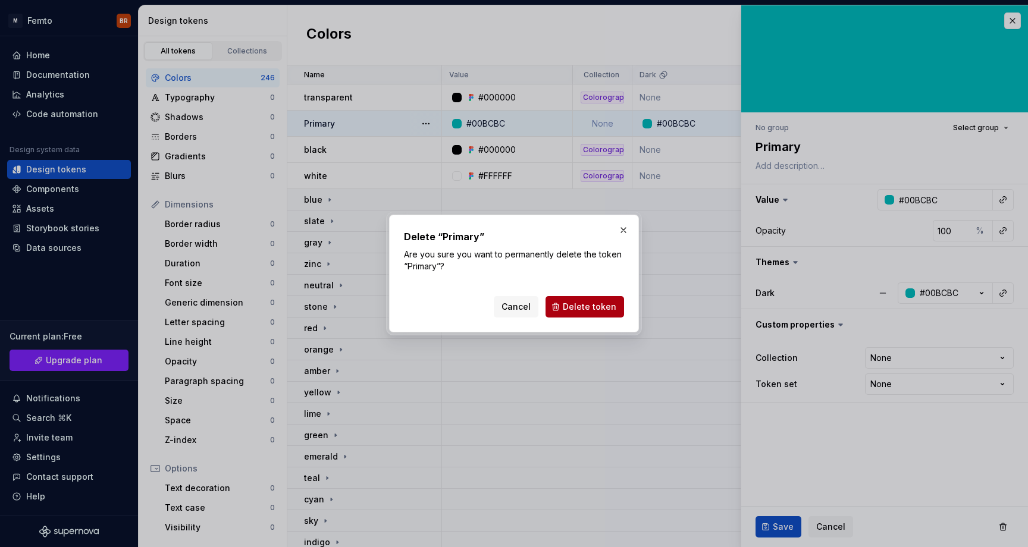
click at [596, 308] on span "Delete token" at bounding box center [590, 307] width 54 height 12
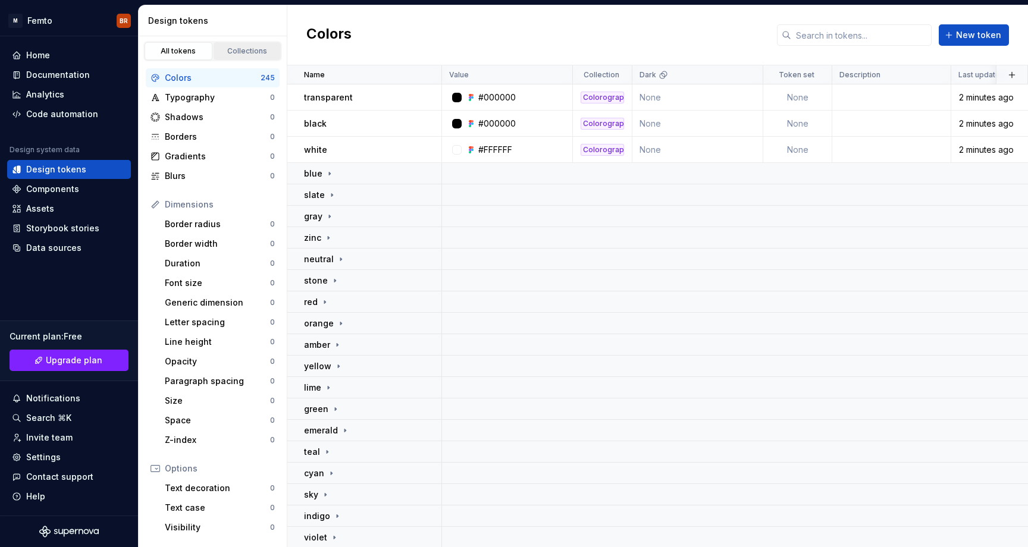
click at [235, 45] on link "Collections" at bounding box center [247, 51] width 68 height 18
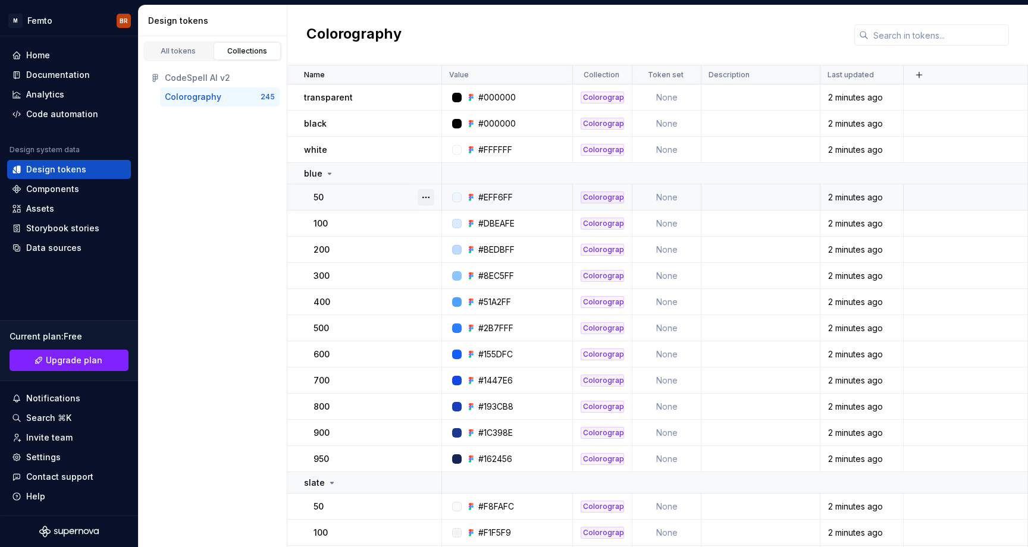
click at [430, 197] on button "button" at bounding box center [425, 197] width 17 height 17
click at [430, 213] on div "Open detail" at bounding box center [470, 220] width 101 height 19
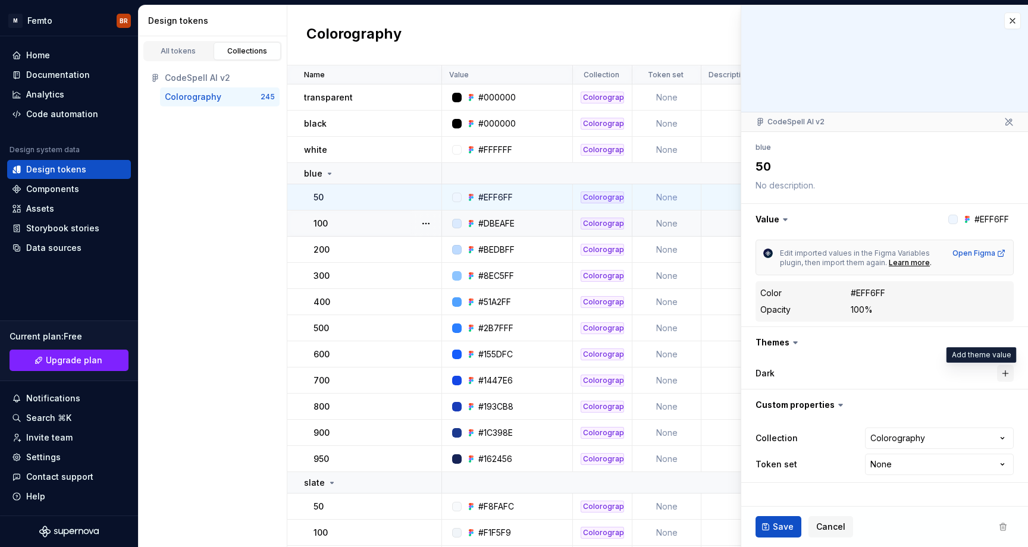
click at [1009, 374] on button "button" at bounding box center [1005, 373] width 17 height 17
type textarea "*"
click at [1009, 374] on button "button" at bounding box center [1002, 373] width 17 height 17
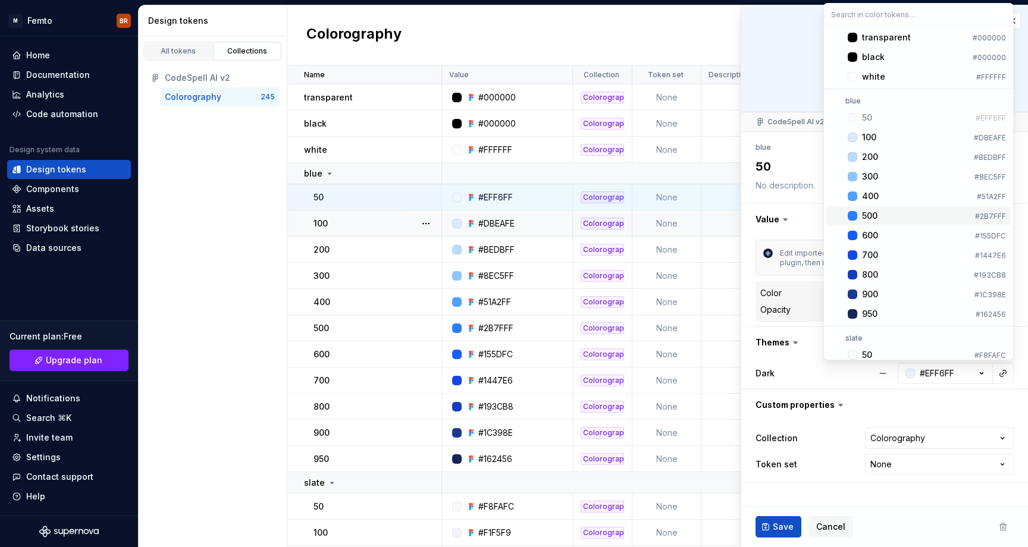
click at [725, 237] on html "M Femto BR Home Documentation Analytics Code automation Design system data Desi…" at bounding box center [514, 273] width 1028 height 547
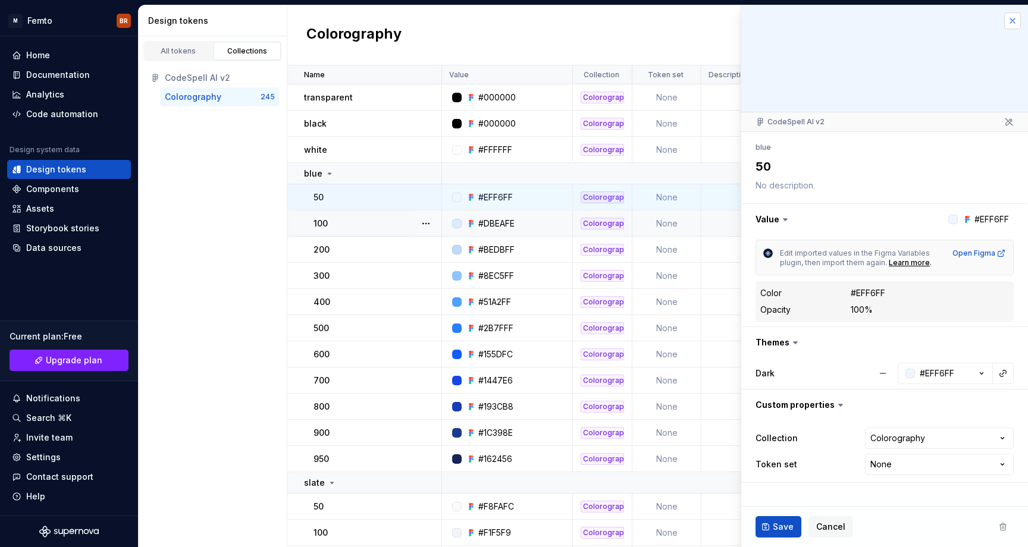
click at [1013, 25] on button "button" at bounding box center [1012, 20] width 17 height 17
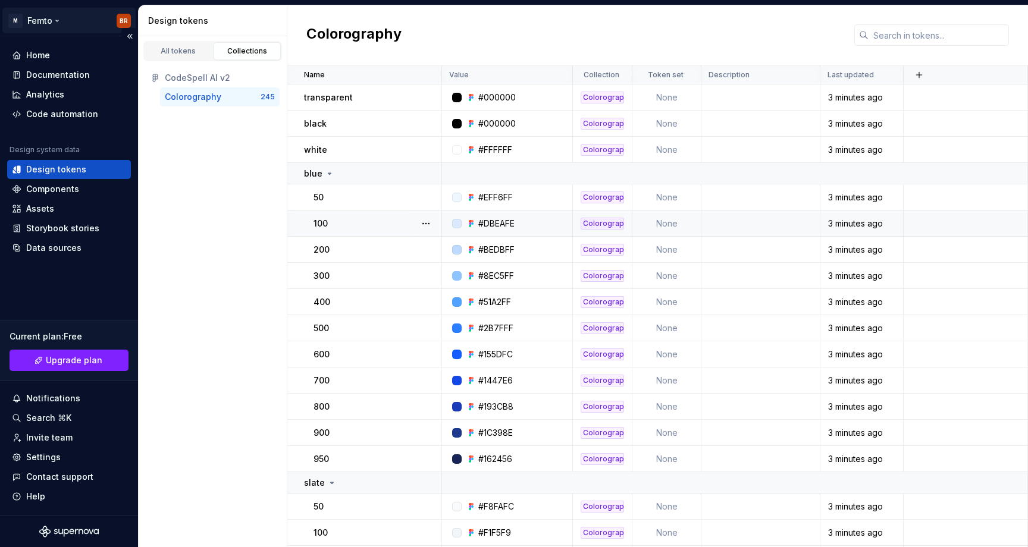
click at [38, 18] on html "M Femto BR Home Documentation Analytics Code automation Design system data Desi…" at bounding box center [514, 273] width 1028 height 547
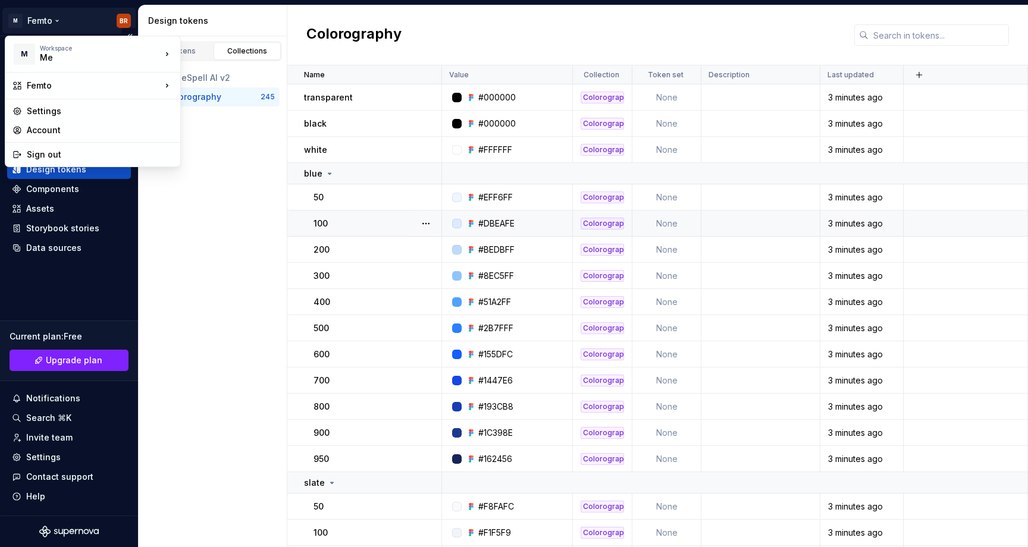
click at [38, 18] on html "M Femto BR Home Documentation Analytics Code automation Design system data Desi…" at bounding box center [514, 273] width 1028 height 547
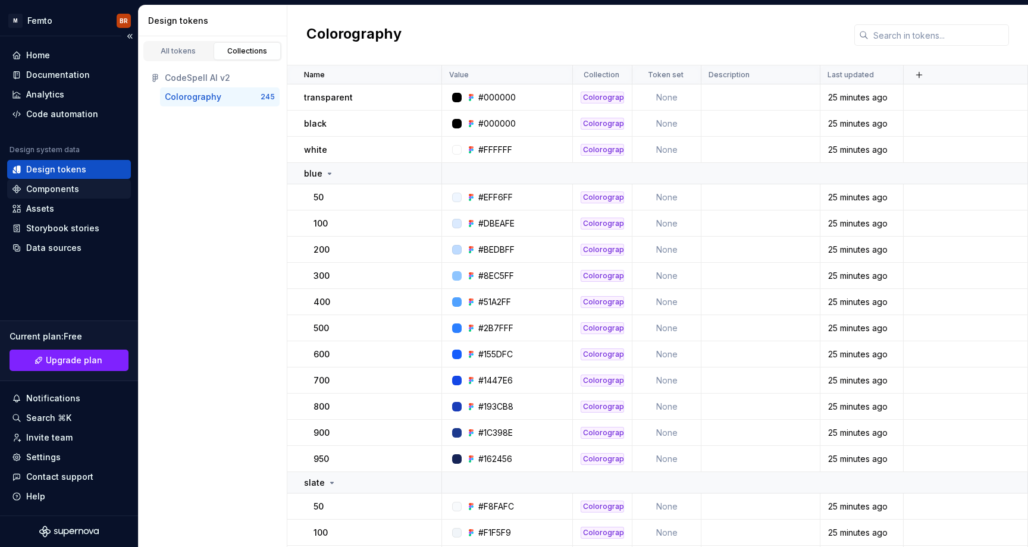
click at [78, 191] on div "Components" at bounding box center [69, 189] width 114 height 12
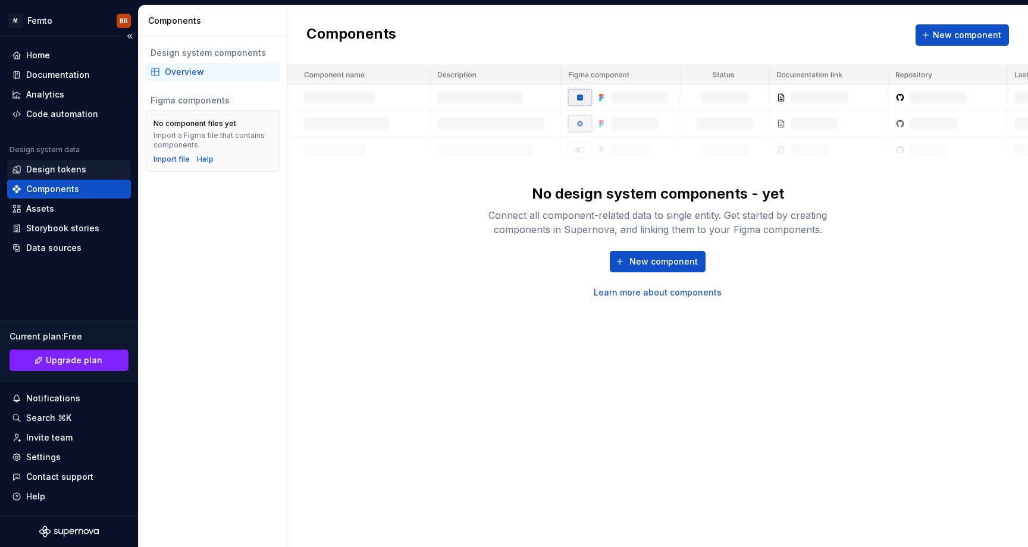
click at [75, 178] on div "Design tokens" at bounding box center [69, 169] width 124 height 19
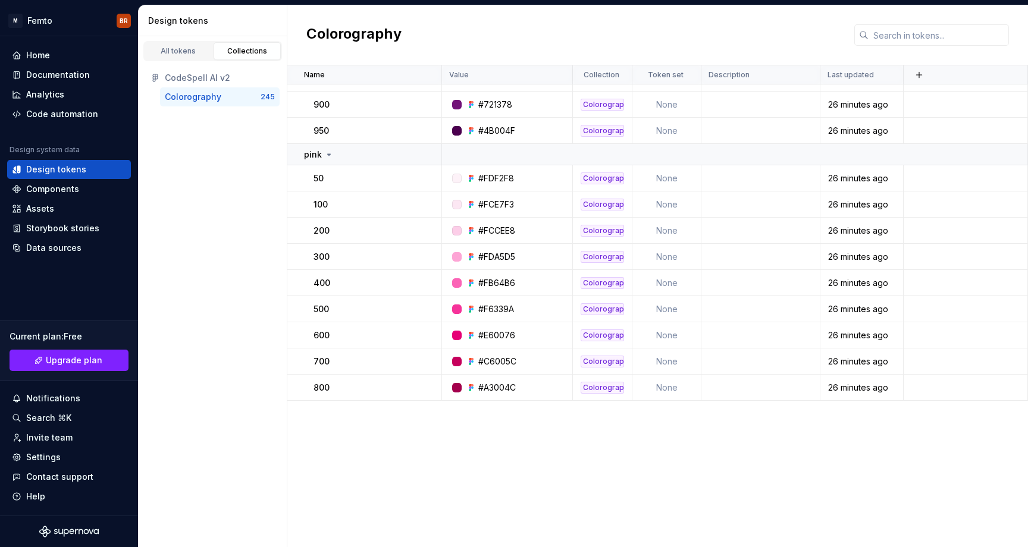
scroll to position [6419, 0]
